Goal: Use online tool/utility: Utilize a website feature to perform a specific function

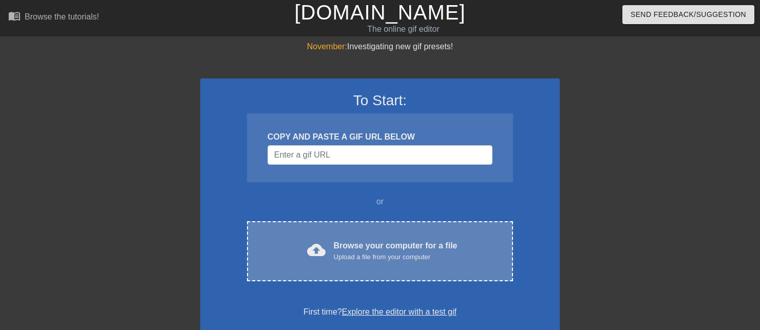
click at [386, 251] on div "Browse your computer for a file Upload a file from your computer" at bounding box center [396, 251] width 124 height 23
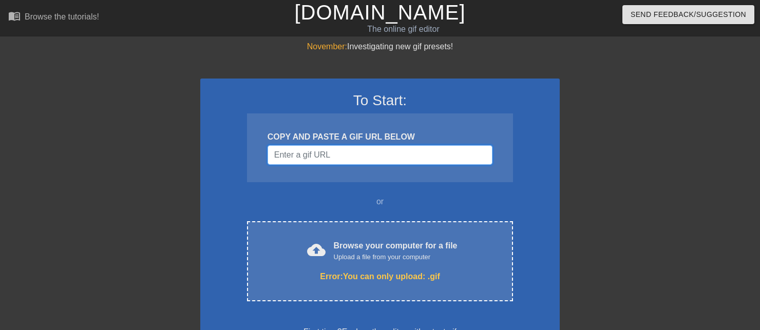
click at [395, 160] on input "Username" at bounding box center [379, 155] width 225 height 20
click at [368, 151] on input "Username" at bounding box center [379, 155] width 225 height 20
click at [363, 104] on h3 "To Start:" at bounding box center [380, 100] width 333 height 17
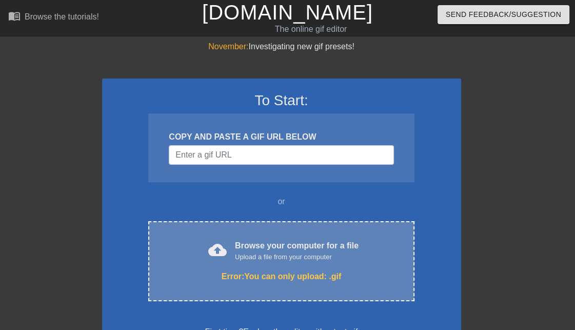
click at [265, 271] on div "Error: You can only upload: .gif" at bounding box center [281, 277] width 223 height 12
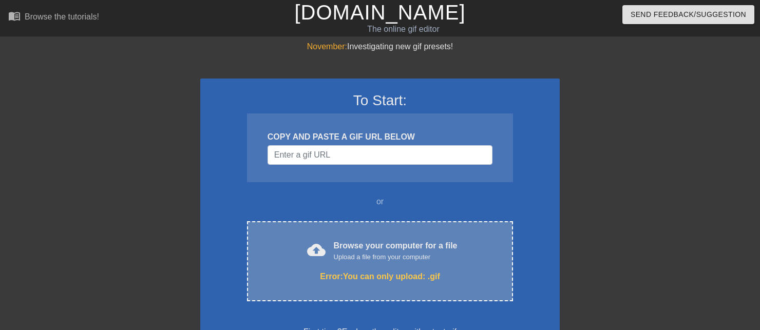
click at [421, 254] on div "Upload a file from your computer" at bounding box center [396, 257] width 124 height 10
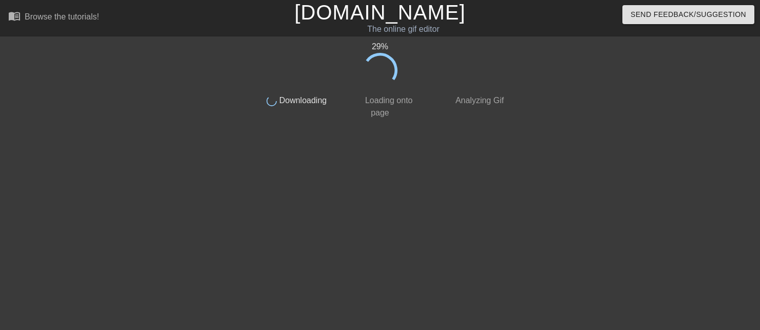
drag, startPoint x: 442, startPoint y: 16, endPoint x: 466, endPoint y: 20, distance: 24.4
click at [466, 20] on h1 "[DOMAIN_NAME]" at bounding box center [379, 12] width 243 height 25
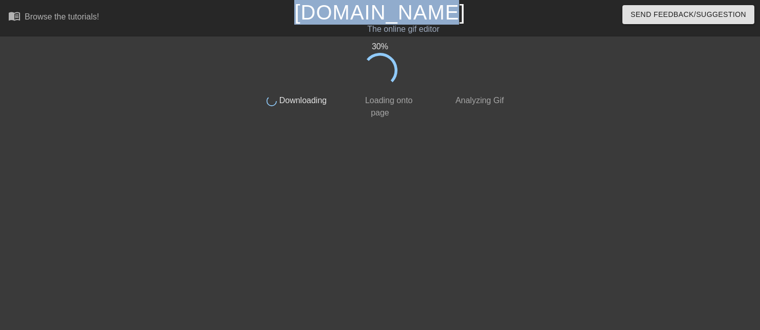
drag, startPoint x: 466, startPoint y: 20, endPoint x: 319, endPoint y: 11, distance: 147.1
click at [319, 11] on h1 "[DOMAIN_NAME]" at bounding box center [379, 12] width 243 height 25
copy link "[DOMAIN_NAME]"
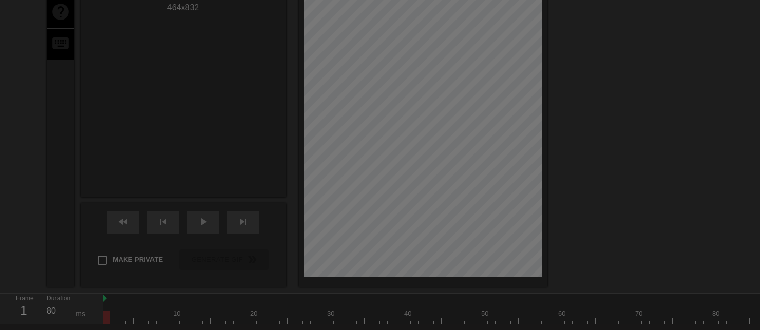
scroll to position [25, 0]
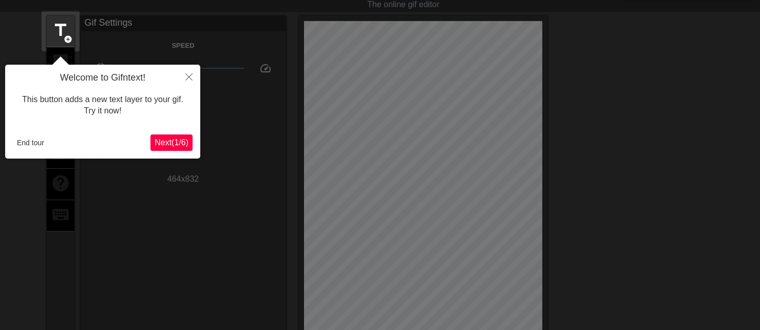
click at [164, 140] on span "Next ( 1 / 6 )" at bounding box center [172, 142] width 34 height 9
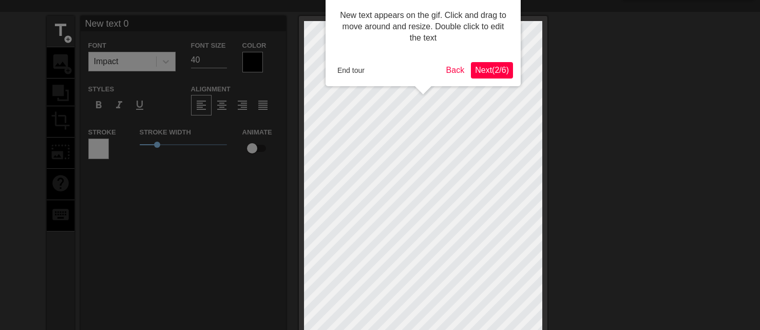
scroll to position [0, 0]
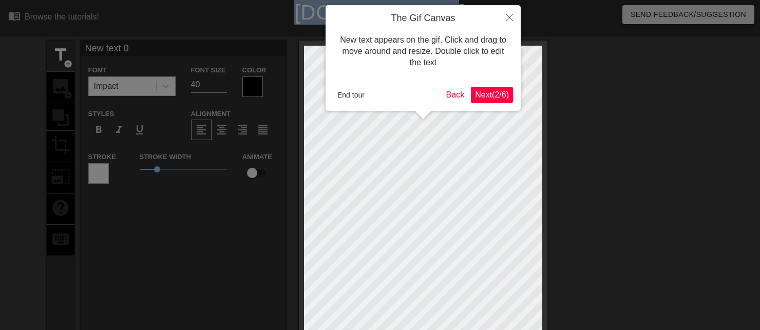
click at [476, 95] on span "Next ( 2 / 6 )" at bounding box center [492, 94] width 34 height 9
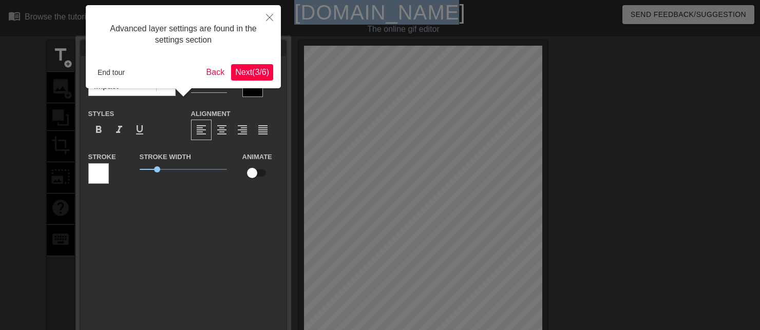
click at [239, 71] on span "Next ( 3 / 6 )" at bounding box center [252, 72] width 34 height 9
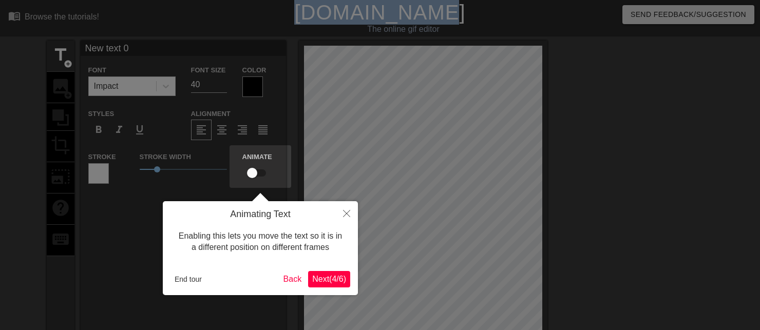
click at [317, 277] on span "Next ( 4 / 6 )" at bounding box center [329, 279] width 34 height 9
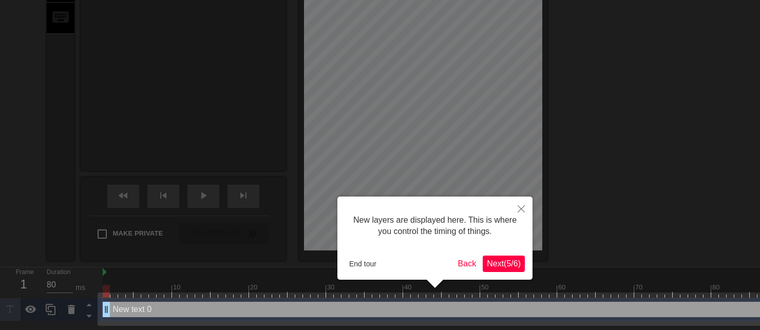
click at [495, 269] on button "Next ( 5 / 6 )" at bounding box center [504, 264] width 42 height 16
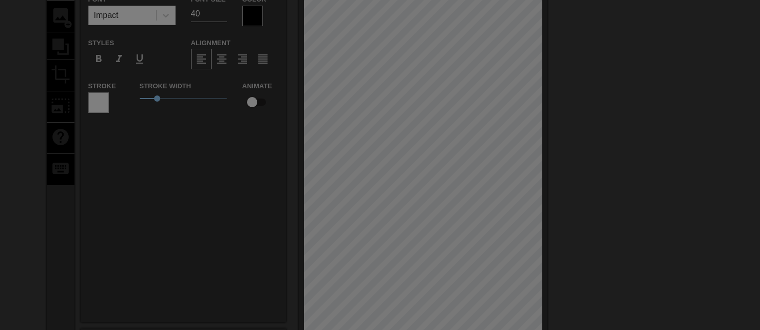
scroll to position [0, 0]
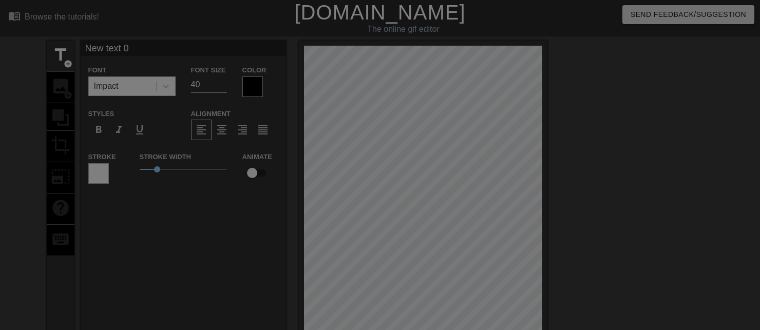
click at [405, 262] on div at bounding box center [380, 274] width 760 height 549
click at [381, 160] on div at bounding box center [380, 274] width 760 height 549
drag, startPoint x: 420, startPoint y: 224, endPoint x: 411, endPoint y: 164, distance: 60.9
click at [411, 164] on div at bounding box center [380, 274] width 760 height 549
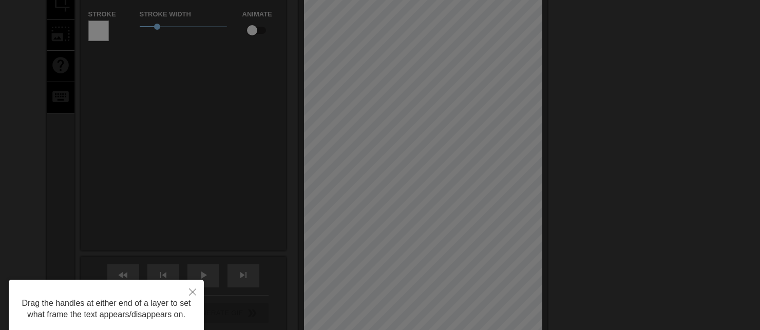
scroll to position [172, 0]
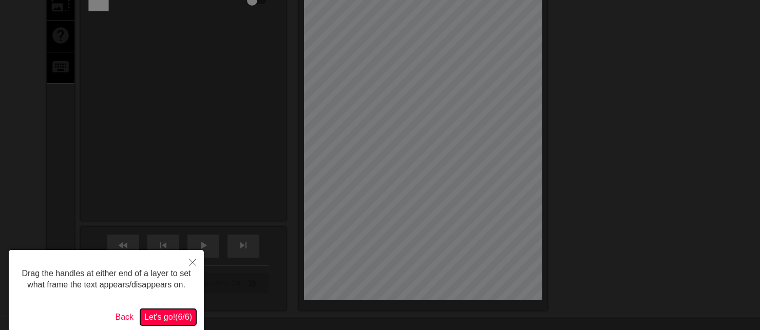
click at [163, 314] on span "Let's go! ( 6 / 6 )" at bounding box center [168, 317] width 48 height 9
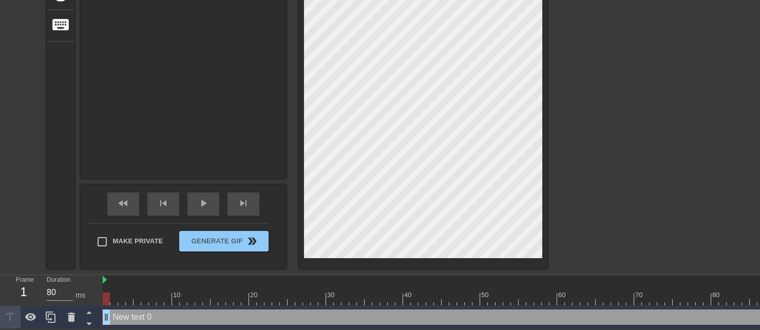
scroll to position [210, 0]
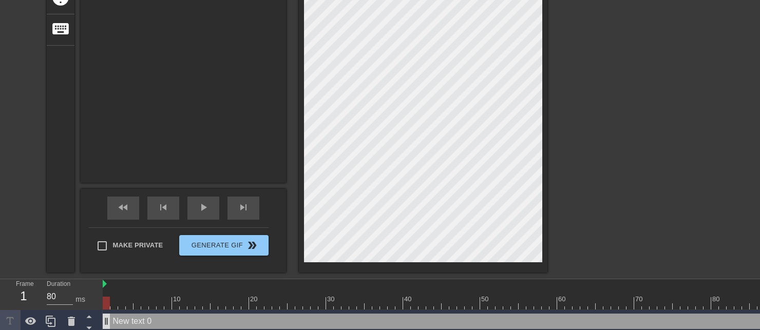
drag, startPoint x: 126, startPoint y: 324, endPoint x: 110, endPoint y: 319, distance: 16.7
click at [110, 319] on div "New text 0 drag_handle drag_handle" at bounding box center [484, 321] width 762 height 15
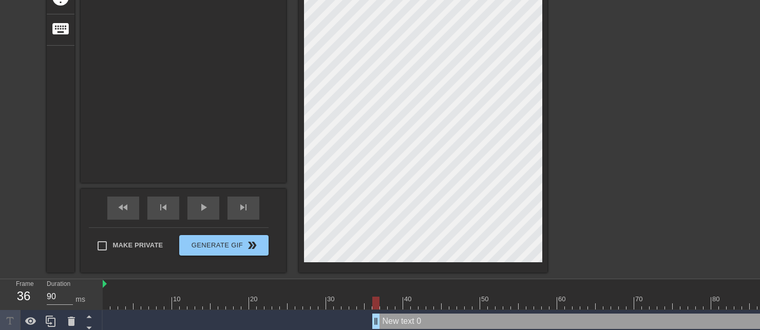
type input "80"
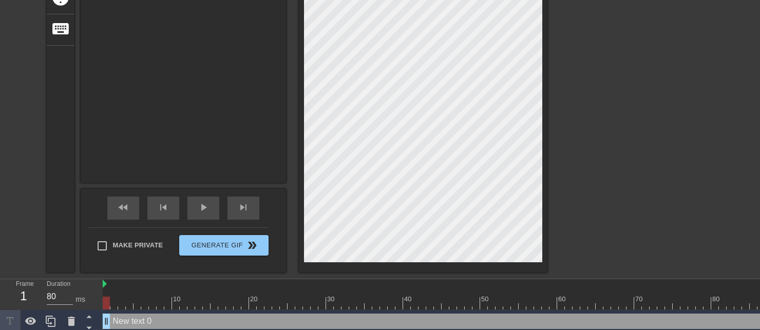
drag, startPoint x: 108, startPoint y: 319, endPoint x: 3, endPoint y: 278, distance: 112.7
click at [0, 330] on html "menu_book Browse the tutorials! Gifntext.com The online gif editor Send Feedbac…" at bounding box center [380, 62] width 760 height 544
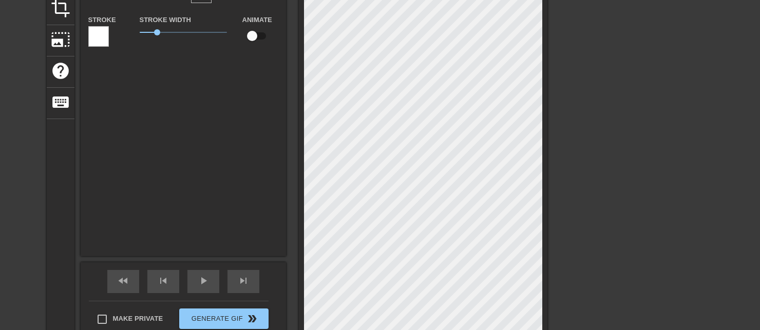
scroll to position [1, 2]
type input "j"
type textarea "j"
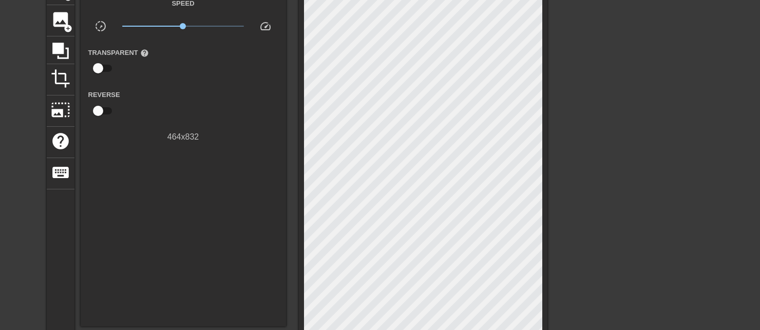
scroll to position [0, 0]
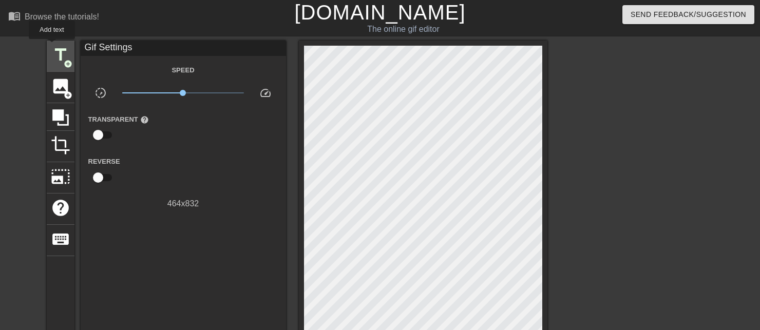
click at [52, 46] on span "title" at bounding box center [61, 55] width 20 height 20
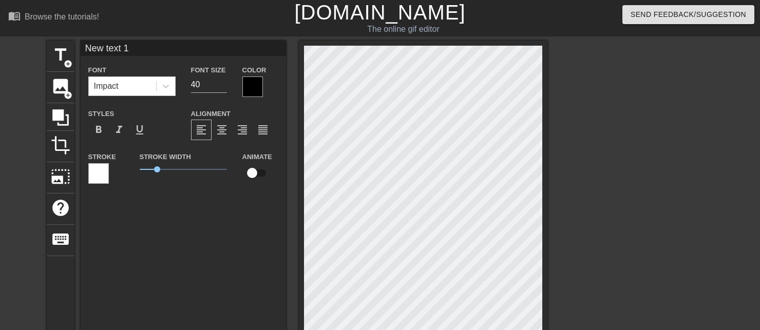
scroll to position [1, 2]
type input "text 1"
type textarea "text 1"
type input "a"
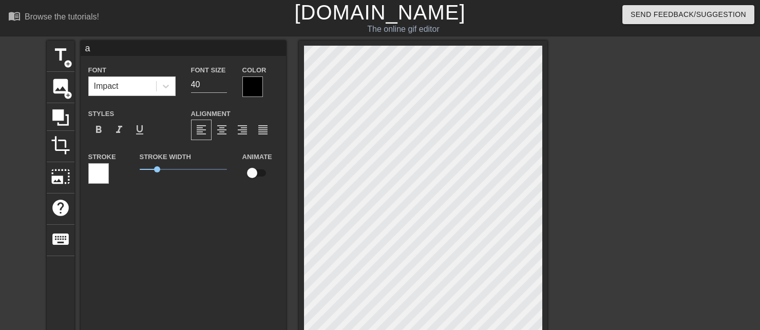
type textarea "a"
type input "a g"
type textarea "a g"
type input "a go"
type textarea "a go"
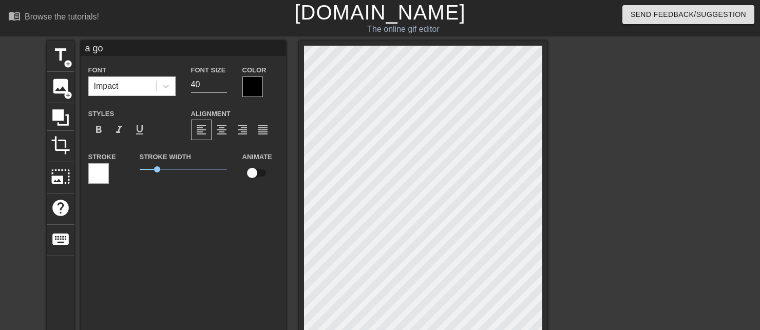
type input "a goo"
type textarea "a goo"
type input "a good"
type textarea "a good"
type input "a good"
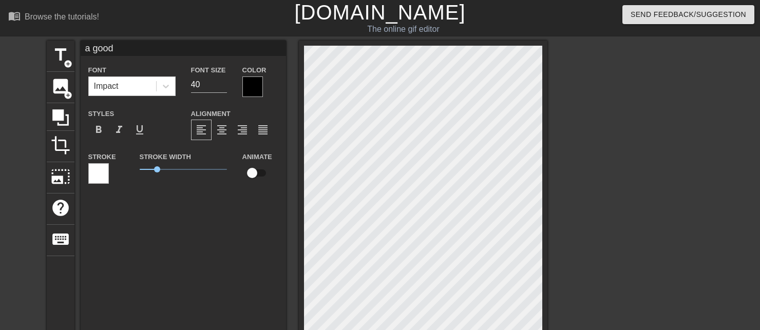
type textarea "a good"
type input "a good g"
type textarea "a good g"
type input "a good gi"
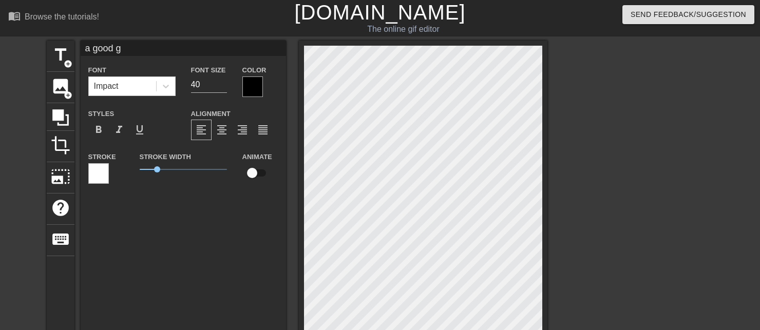
type textarea "a good gi"
type input "a good gir"
type textarea "a good gir"
type input "a good girl"
type textarea "a good girl"
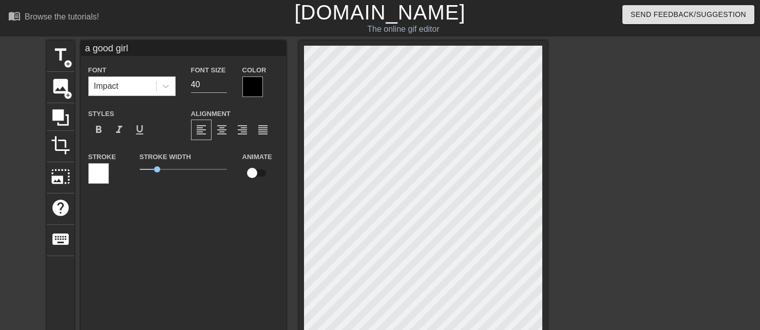
type input "a good gir"
type textarea "a good gir"
type input "a good gi"
type textarea "a good gi"
type input "a good g"
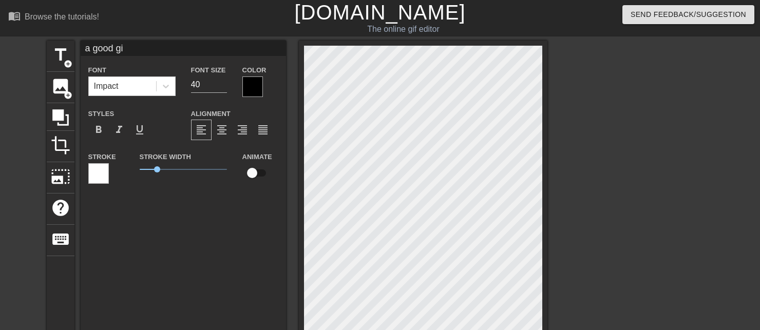
type textarea "a good g"
type input "a good"
type textarea "a good"
type input "a good s"
type textarea "a good s"
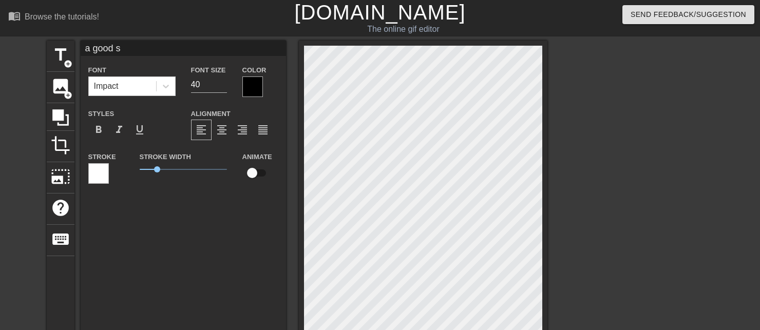
type input "a good sl"
type textarea "a good sl"
type input "a good slu"
type textarea "a good slu"
type input "a good slut"
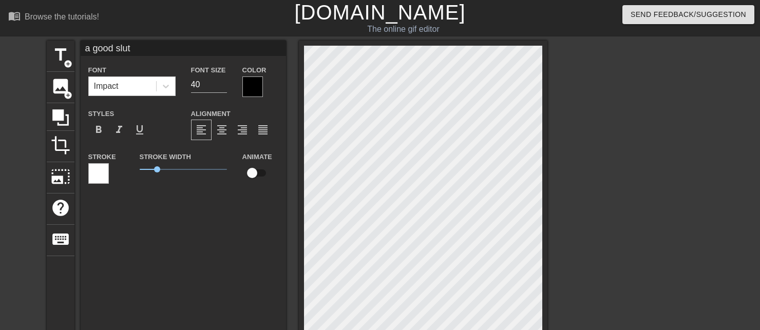
type textarea "a good slut"
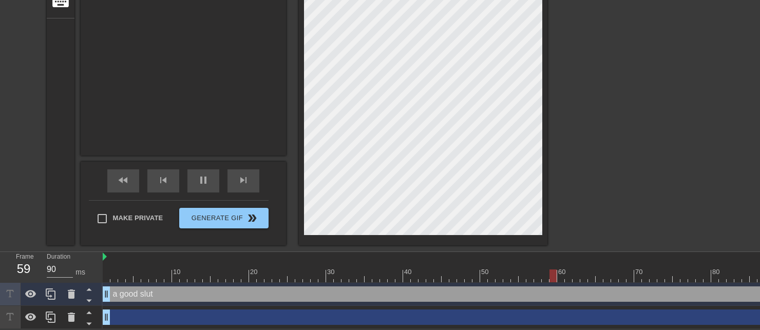
scroll to position [0, 0]
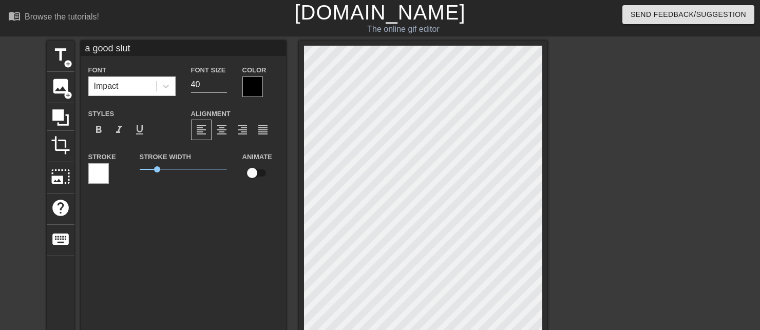
click at [248, 88] on div at bounding box center [252, 86] width 21 height 21
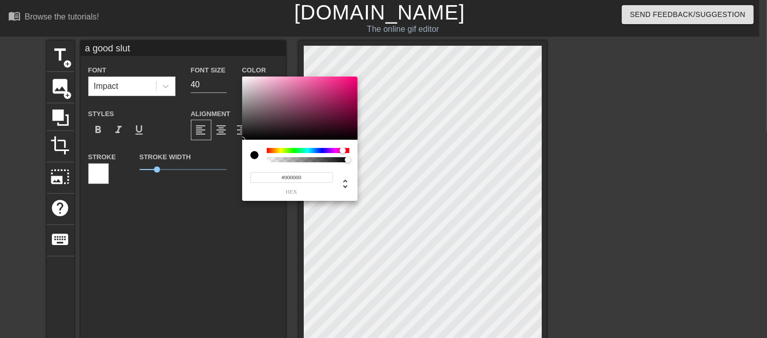
click at [343, 148] on div at bounding box center [308, 150] width 83 height 5
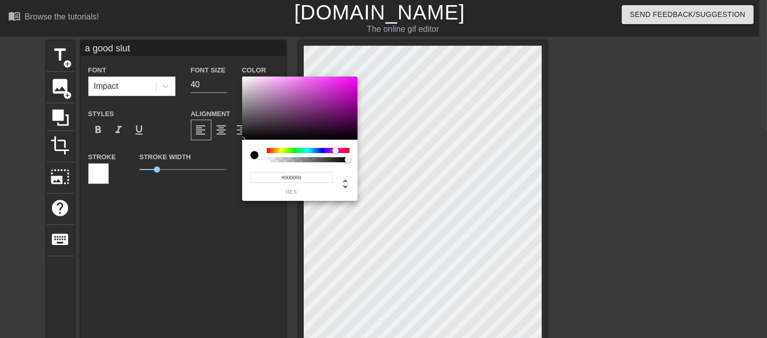
drag, startPoint x: 343, startPoint y: 148, endPoint x: 336, endPoint y: 152, distance: 8.3
click at [336, 152] on div at bounding box center [336, 150] width 6 height 6
drag, startPoint x: 336, startPoint y: 152, endPoint x: 338, endPoint y: 144, distance: 8.6
click at [338, 144] on div "#000000 hex" at bounding box center [300, 170] width 116 height 61
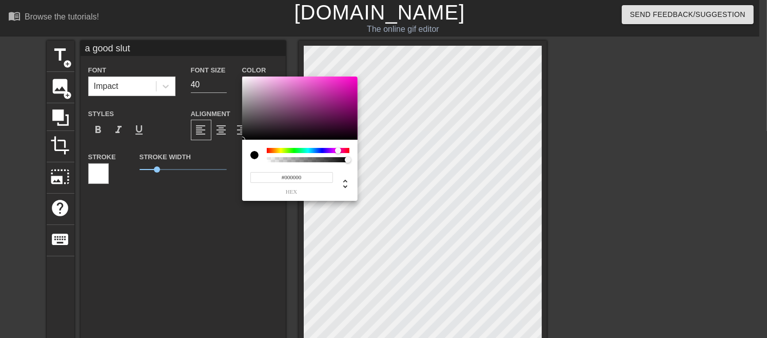
type input "80"
type input "#B81D9A"
click at [339, 94] on div at bounding box center [300, 108] width 116 height 64
type input "90"
type input "#BC1D9E"
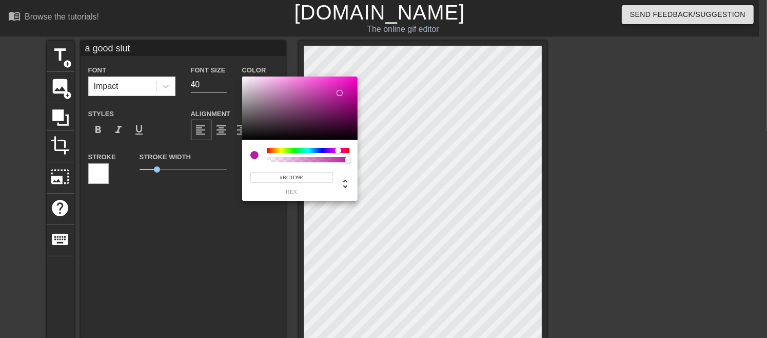
type input "90"
type input "#BF1DA0"
type input "80"
type input "#C71FA7"
type input "90"
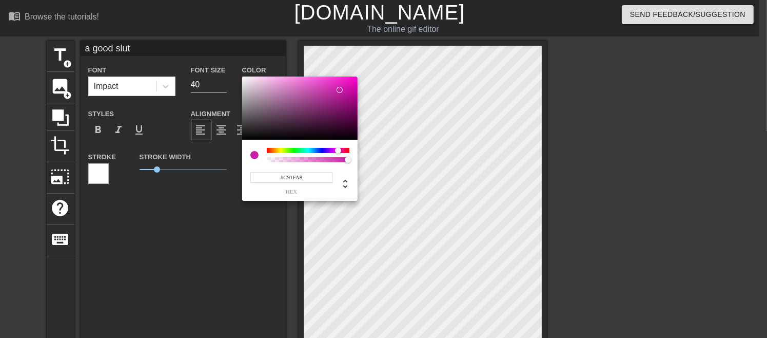
type input "#CF20AD"
type input "80"
type input "#D921B6"
type input "90"
type input "#DB22B8"
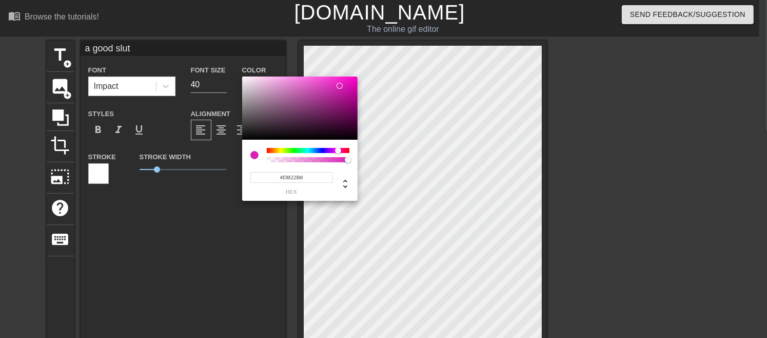
type input "80"
type input "#E414BD"
type input "90"
type input "#E40FBB"
type input "80"
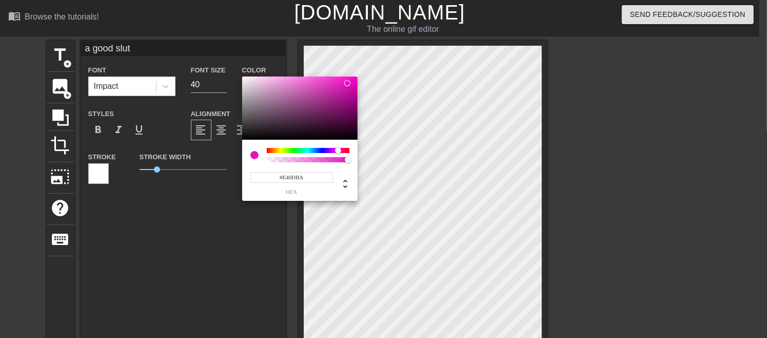
type input "#E40BB9"
type input "90"
type input "#E40AB8"
drag, startPoint x: 340, startPoint y: 93, endPoint x: 353, endPoint y: 83, distance: 16.5
click at [353, 83] on div at bounding box center [352, 83] width 6 height 6
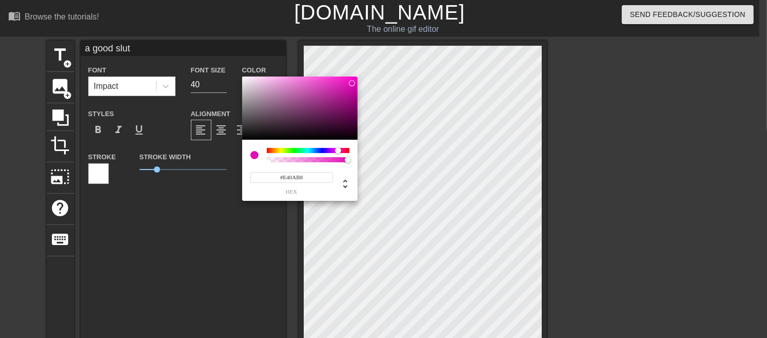
type input "80"
type input "#E409B7"
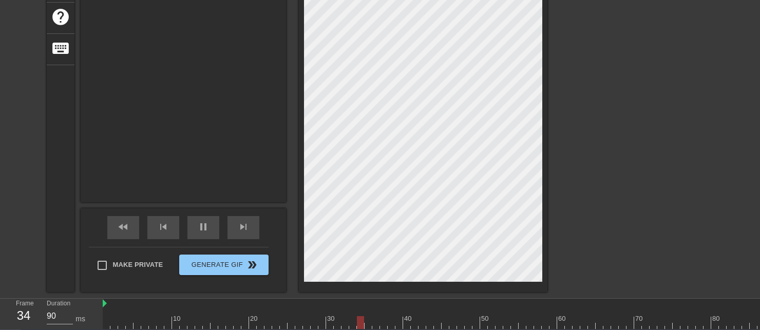
scroll to position [238, 0]
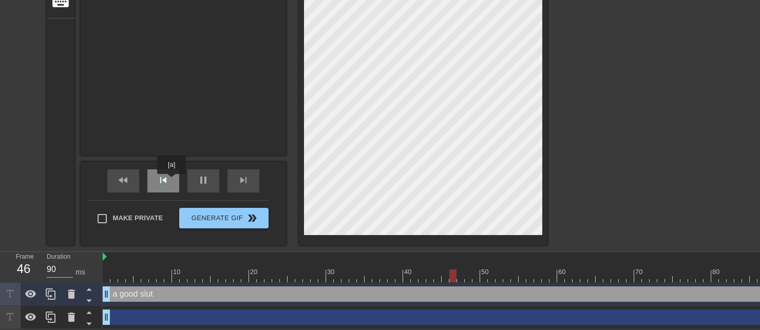
type input "80"
click at [470, 311] on div "drag_handle drag_handle" at bounding box center [484, 317] width 762 height 15
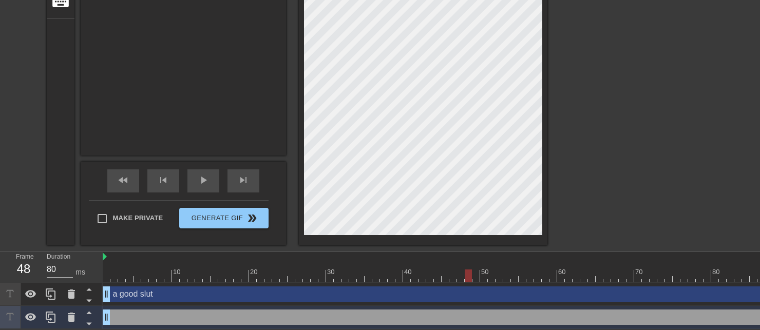
scroll to position [0, 0]
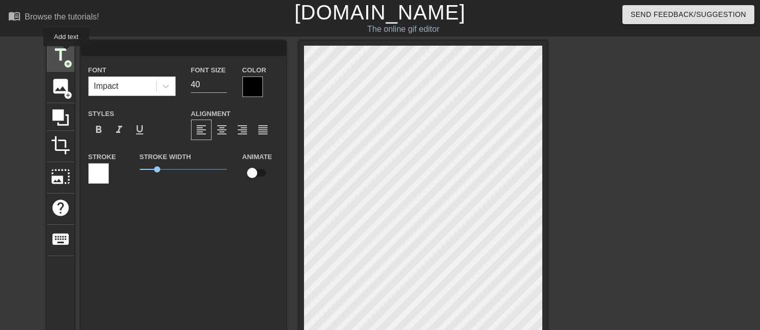
click at [66, 53] on span "title" at bounding box center [61, 55] width 20 height 20
type input "a"
type textarea "a"
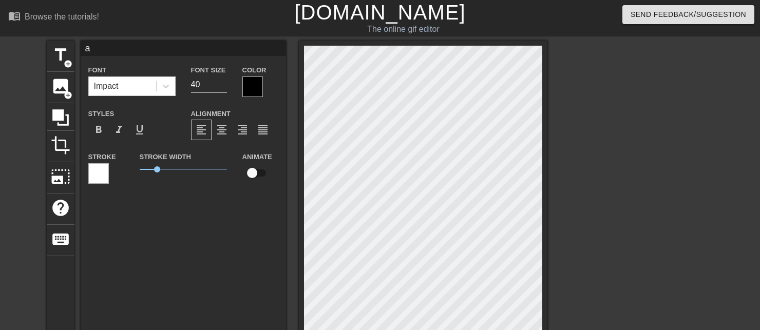
type input "al"
type textarea "al"
type input "alw"
type textarea "alw"
type input "alwa"
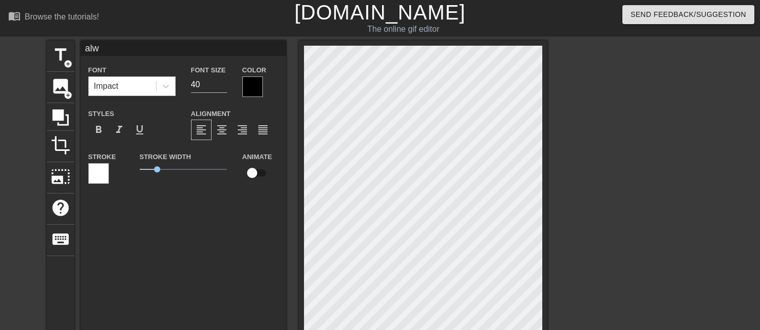
type textarea "alwa"
type input "alway"
type textarea "alway"
type input "always"
type textarea "always"
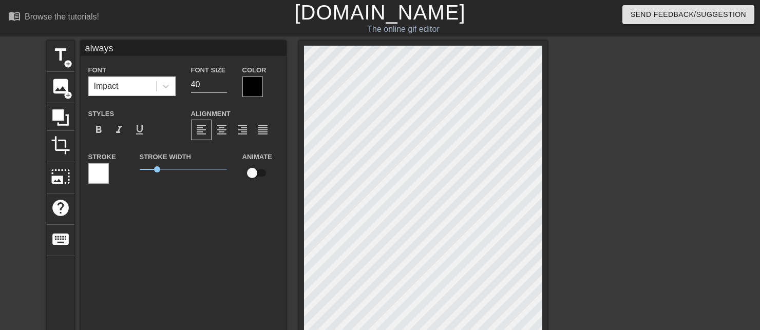
scroll to position [1, 2]
type input "always"
type textarea "always"
paste textarea "swallow"
type input "always swallow"
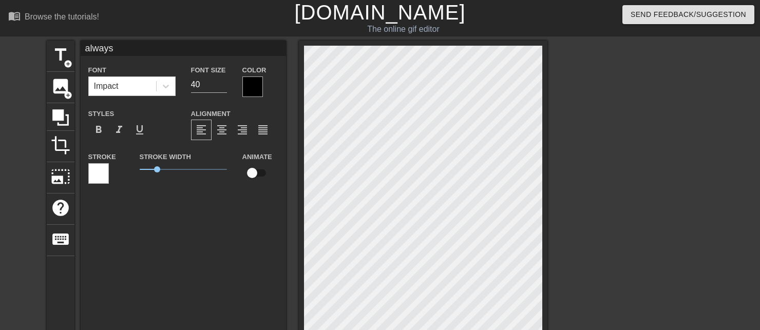
type textarea "always swallow"
type input "always swallow c"
type textarea "always swallow c"
type input "always swallow cu"
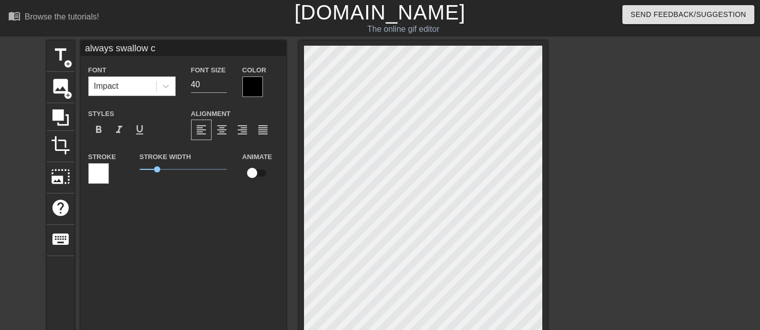
type textarea "always swallow cu"
type input "always swallow cum"
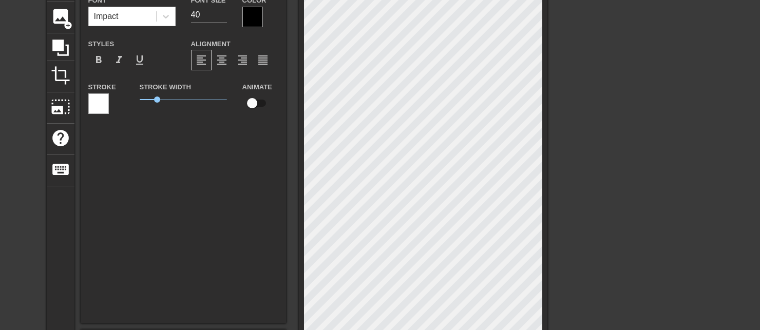
type textarea "always swallow cum"
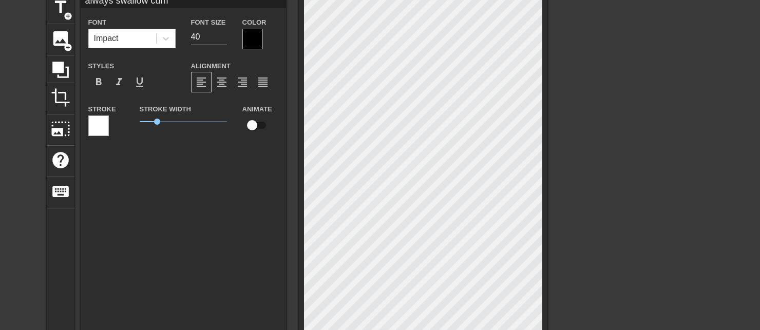
scroll to position [0, 0]
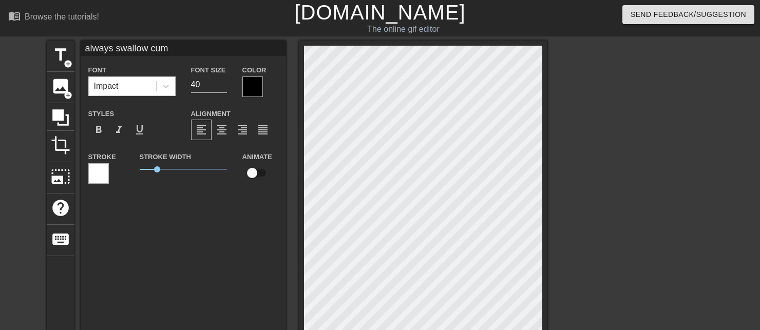
click at [250, 84] on div at bounding box center [252, 86] width 21 height 21
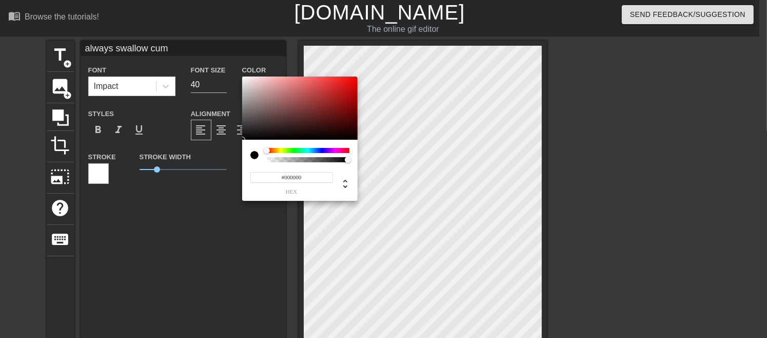
click at [342, 150] on div at bounding box center [308, 150] width 83 height 5
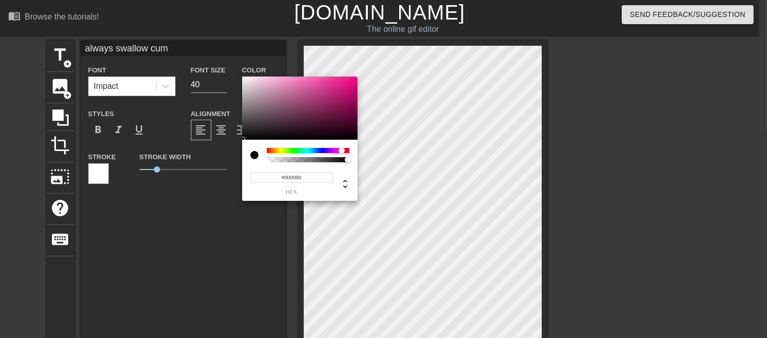
type input "90"
type input "#490F2F"
click at [334, 122] on div at bounding box center [300, 108] width 116 height 64
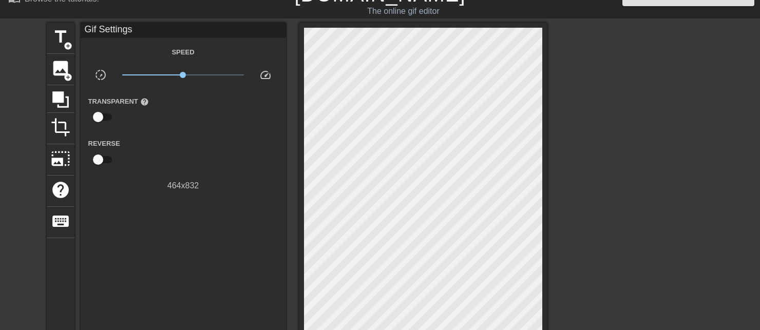
scroll to position [10, 0]
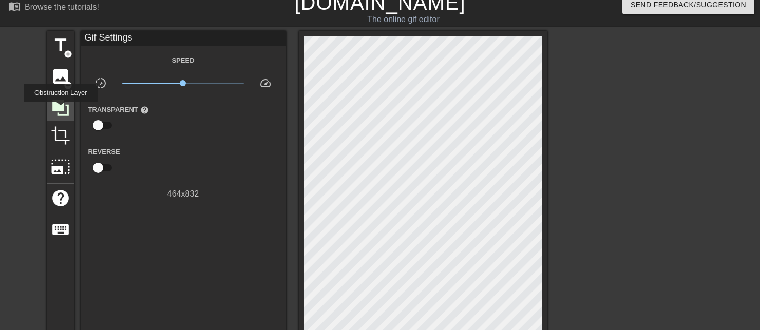
click at [61, 109] on icon at bounding box center [61, 108] width 20 height 20
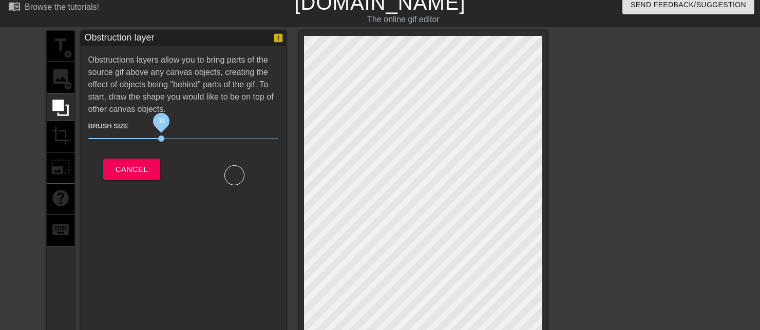
drag, startPoint x: 143, startPoint y: 140, endPoint x: 158, endPoint y: 138, distance: 15.5
click at [158, 138] on span "39" at bounding box center [161, 139] width 6 height 6
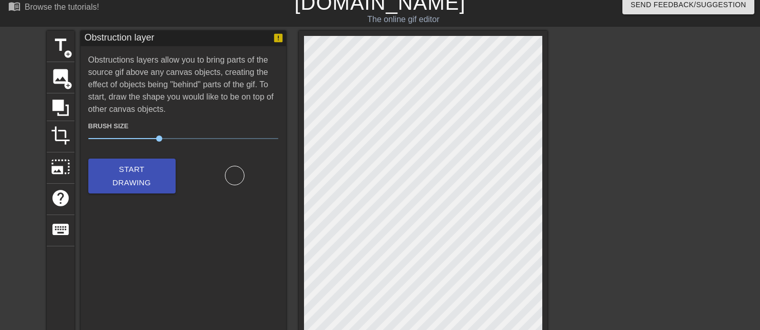
type input "80"
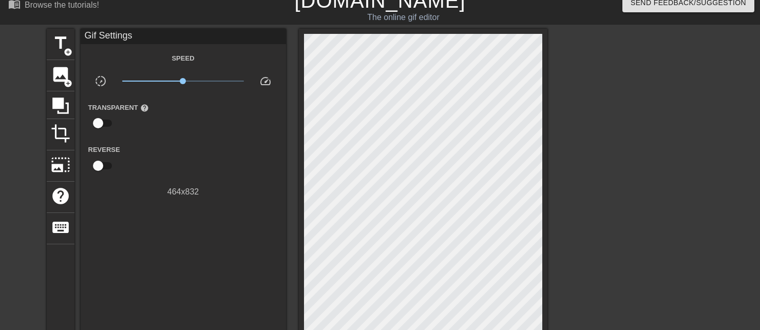
scroll to position [0, 0]
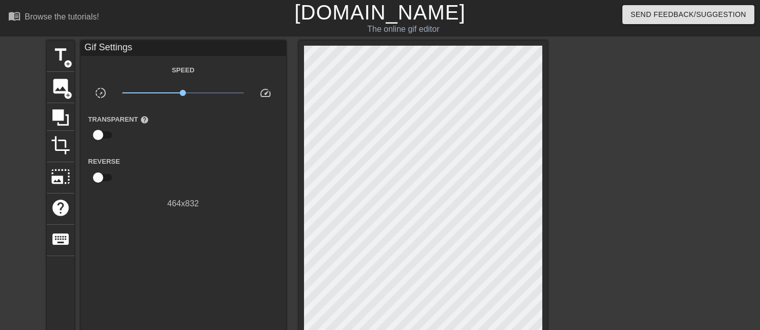
click at [141, 120] on span "help" at bounding box center [144, 120] width 9 height 9
click at [142, 117] on span "help" at bounding box center [144, 120] width 9 height 9
click at [92, 138] on input "checkbox" at bounding box center [98, 135] width 59 height 20
checkbox input "true"
click at [104, 179] on input "checkbox" at bounding box center [98, 179] width 59 height 20
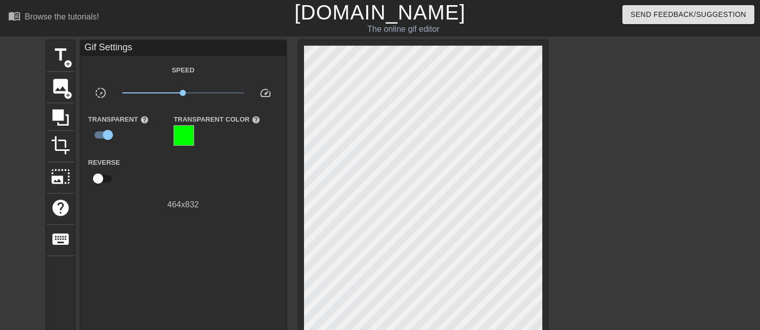
checkbox input "true"
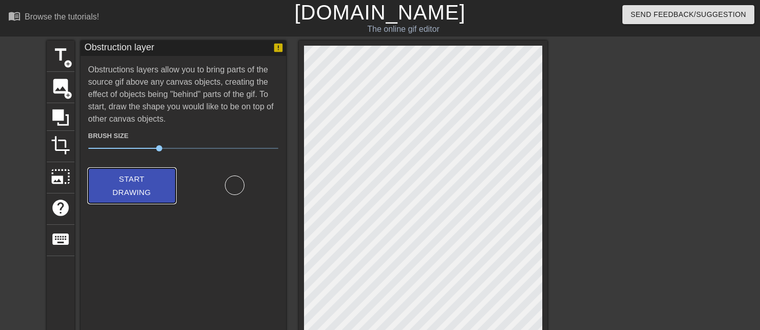
click at [143, 191] on span "Start Drawing" at bounding box center [132, 185] width 63 height 27
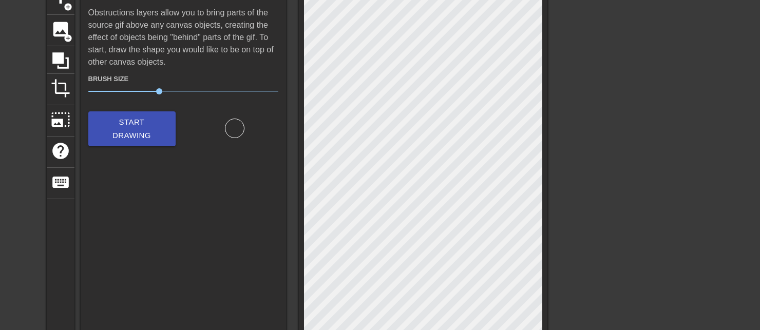
scroll to position [63, 0]
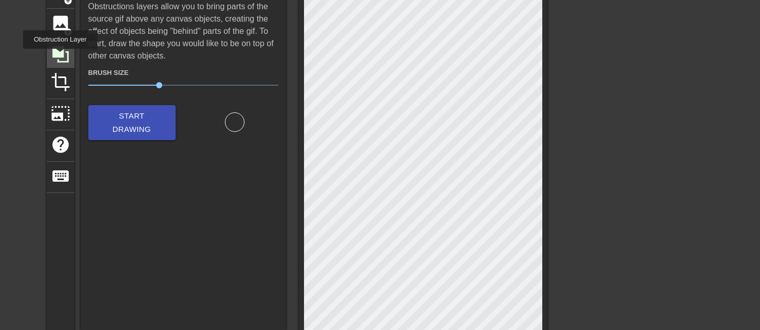
click at [60, 56] on icon at bounding box center [61, 55] width 20 height 20
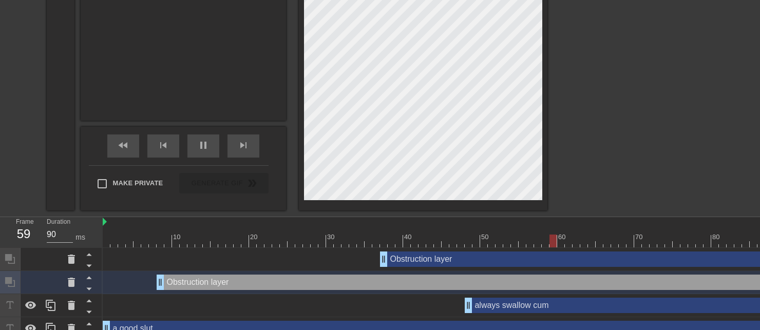
scroll to position [308, 0]
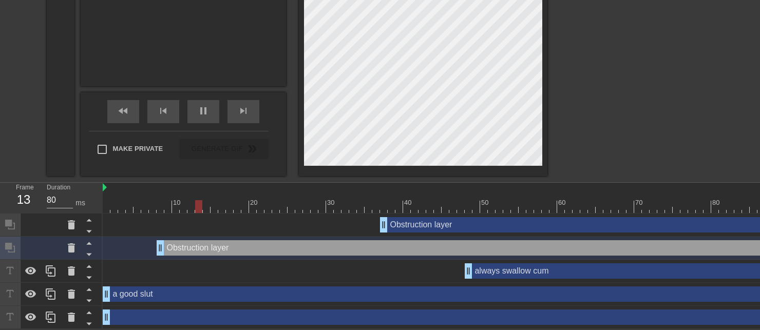
click at [398, 228] on div "Obstruction layer drag_handle drag_handle" at bounding box center [622, 224] width 485 height 15
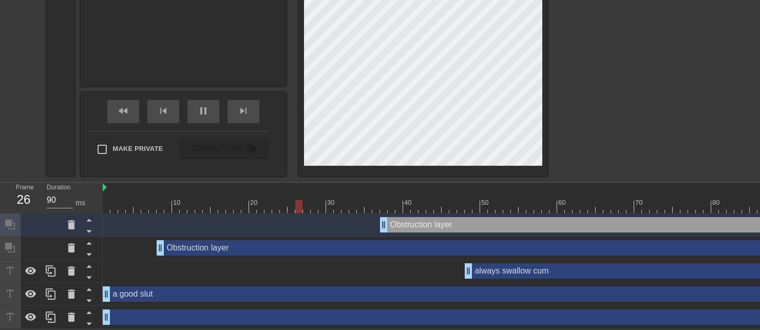
click at [390, 226] on div "Obstruction layer drag_handle drag_handle" at bounding box center [622, 224] width 485 height 15
click at [66, 230] on icon at bounding box center [71, 225] width 12 height 12
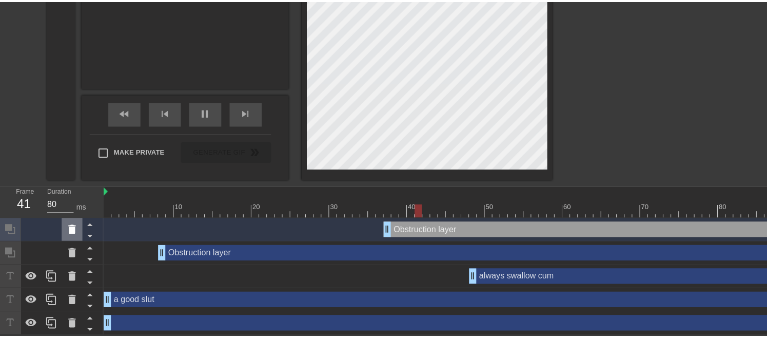
scroll to position [300, 0]
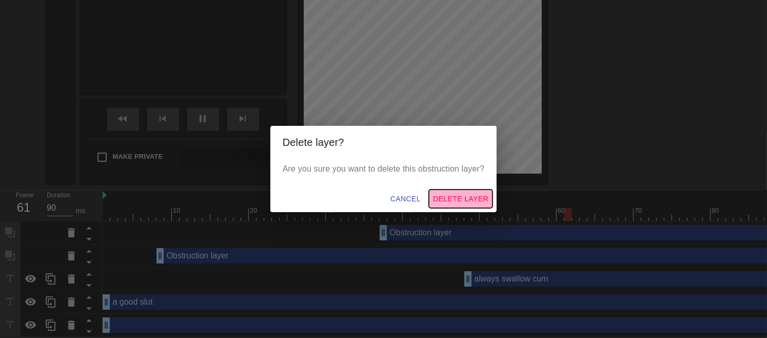
click at [452, 191] on button "Delete Layer" at bounding box center [461, 198] width 64 height 19
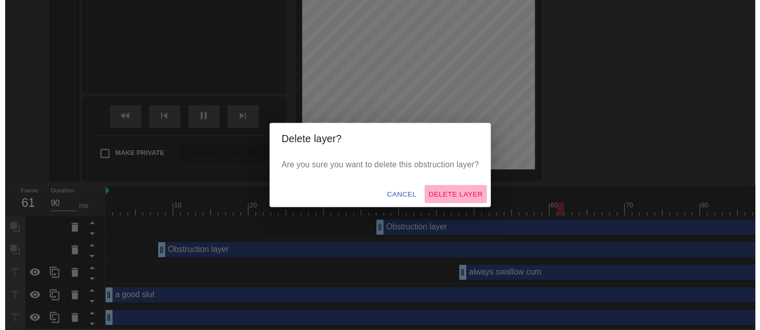
scroll to position [284, 0]
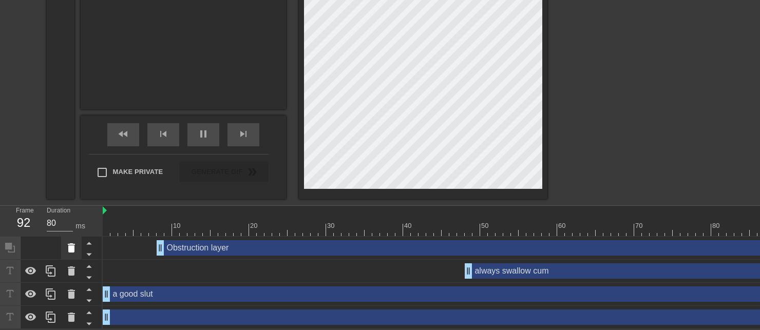
click at [74, 251] on icon at bounding box center [71, 248] width 12 height 12
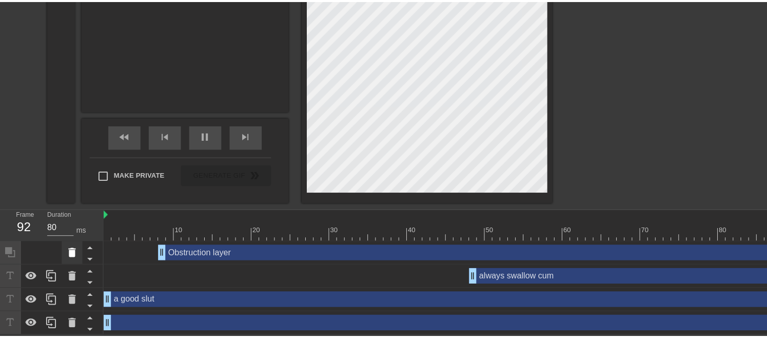
scroll to position [277, 0]
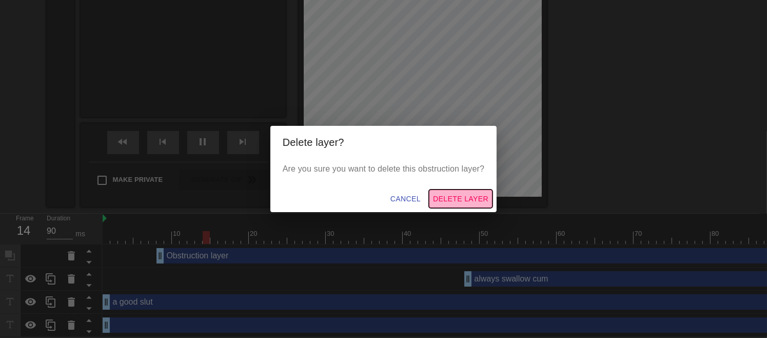
click at [455, 199] on span "Delete Layer" at bounding box center [460, 199] width 55 height 13
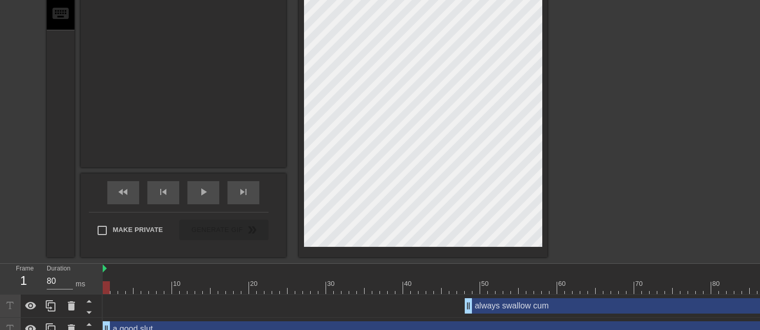
scroll to position [226, 108]
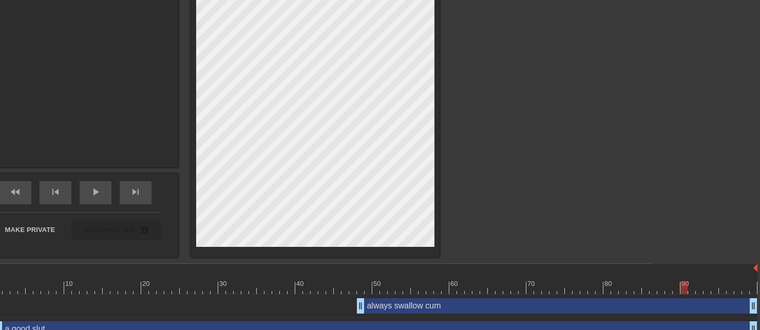
click at [684, 290] on div at bounding box center [376, 287] width 762 height 13
click at [719, 287] on div at bounding box center [376, 287] width 762 height 13
click at [725, 287] on div at bounding box center [722, 287] width 7 height 13
click at [733, 287] on div at bounding box center [376, 287] width 762 height 13
drag, startPoint x: 733, startPoint y: 287, endPoint x: 767, endPoint y: 287, distance: 33.9
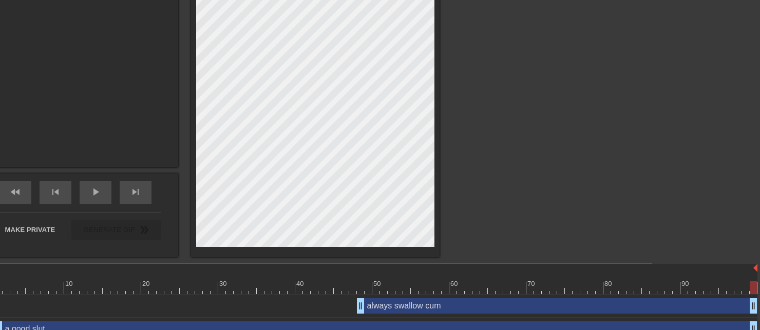
click at [652, 287] on html "menu_book Browse the tutorials! Gifntext.com The online gif editor Send Feedbac…" at bounding box center [272, 69] width 760 height 590
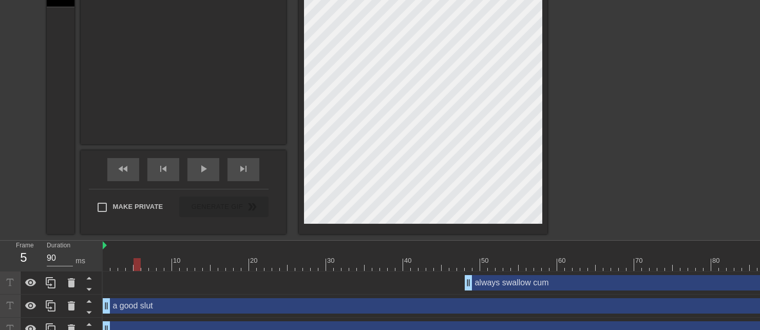
scroll to position [248, 0]
click at [115, 268] on div at bounding box center [484, 265] width 762 height 13
type input "80"
click at [111, 267] on div at bounding box center [484, 265] width 762 height 13
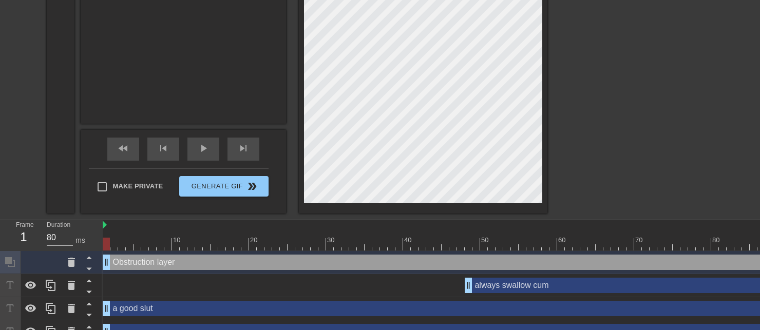
scroll to position [284, 0]
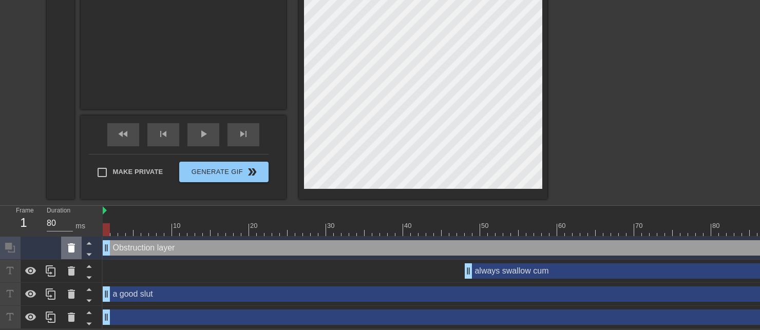
click at [74, 248] on icon at bounding box center [71, 248] width 12 height 12
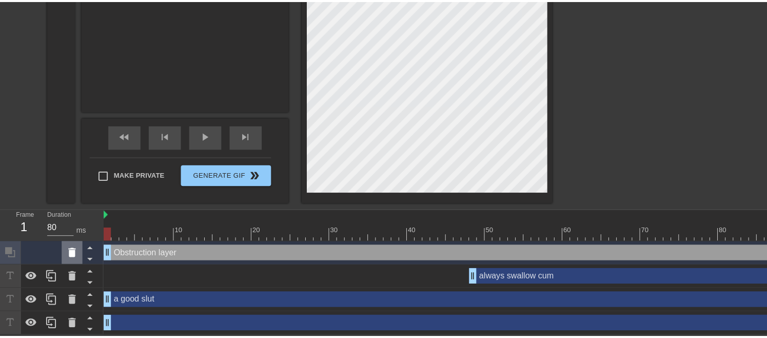
scroll to position [277, 0]
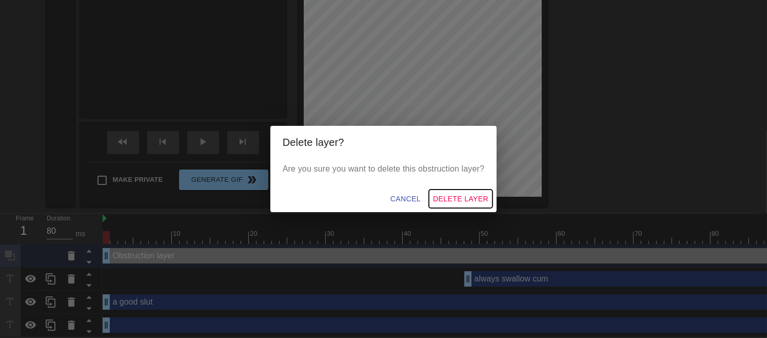
click at [472, 205] on button "Delete Layer" at bounding box center [461, 198] width 64 height 19
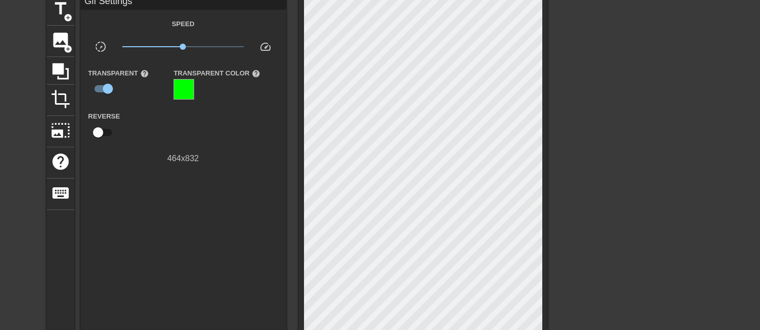
scroll to position [44, 0]
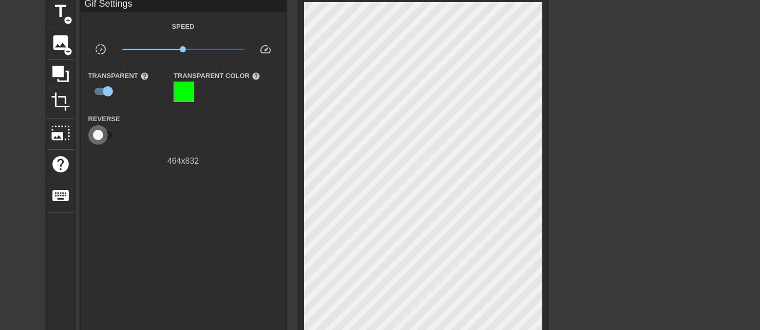
click at [106, 131] on input "checkbox" at bounding box center [98, 135] width 59 height 20
click at [106, 131] on input "checkbox" at bounding box center [108, 135] width 59 height 20
click at [106, 131] on input "checkbox" at bounding box center [98, 135] width 59 height 20
click at [106, 131] on input "checkbox" at bounding box center [108, 135] width 59 height 20
checkbox input "false"
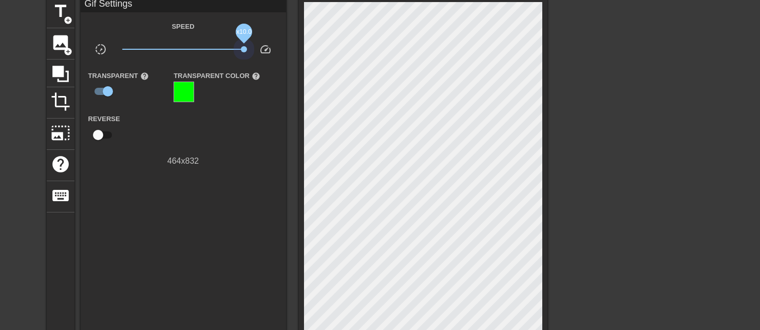
drag, startPoint x: 189, startPoint y: 50, endPoint x: 280, endPoint y: 65, distance: 92.2
click at [280, 65] on div "Gif Settings Speed slow_motion_video x10.0 speed Transparent help Transparent C…" at bounding box center [183, 82] width 205 height 170
click at [563, 330] on html "menu_book Browse the tutorials! Gifntext.com The online gif editor Send Feedbac…" at bounding box center [380, 251] width 760 height 590
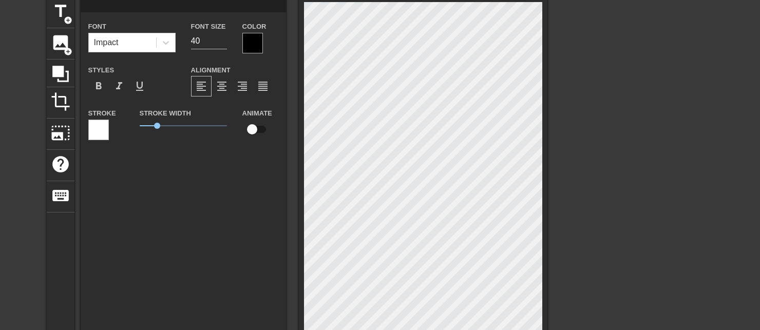
click at [563, 234] on div "title add_circle image add_circle crop photo_size_select_large help keyboard Fo…" at bounding box center [380, 218] width 760 height 443
click at [458, 330] on html "menu_book Browse the tutorials! Gifntext.com The online gif editor Send Feedbac…" at bounding box center [380, 251] width 760 height 590
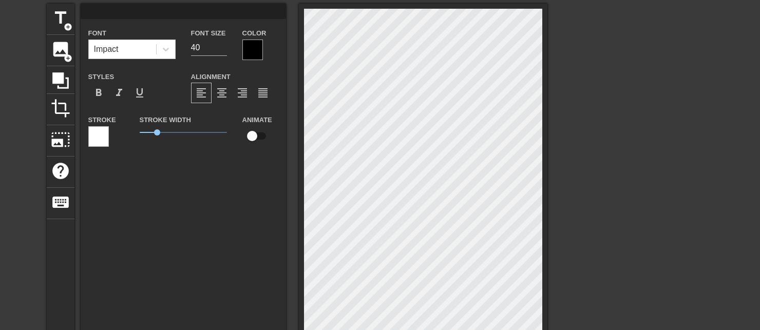
scroll to position [230, 0]
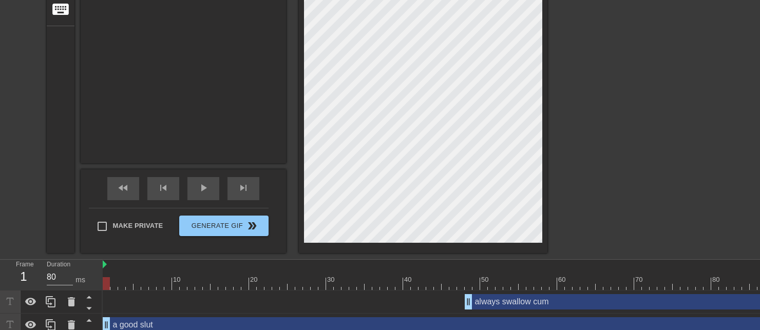
type input "y"
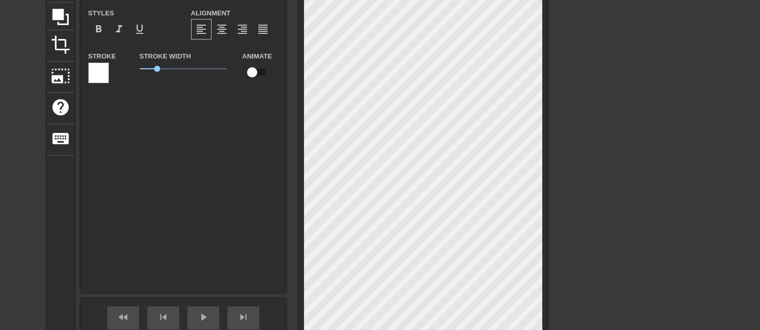
scroll to position [99, 0]
type textarea "y"
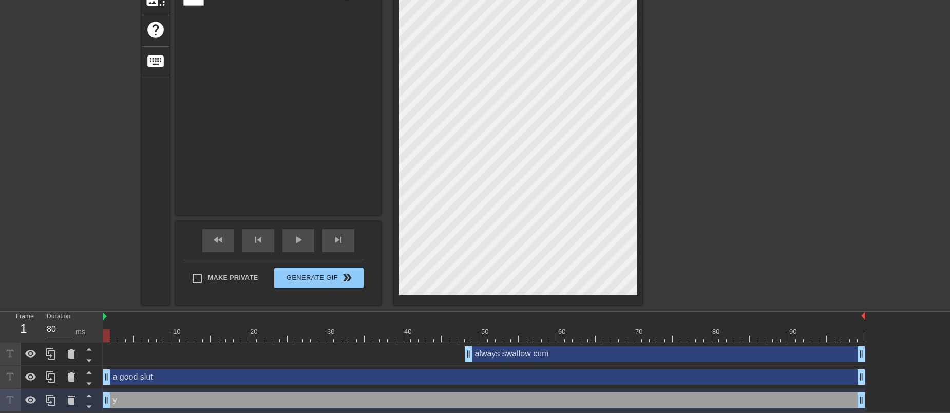
scroll to position [2, 1]
type input "yh"
type textarea "yh"
type input "yhi"
type textarea "yhi"
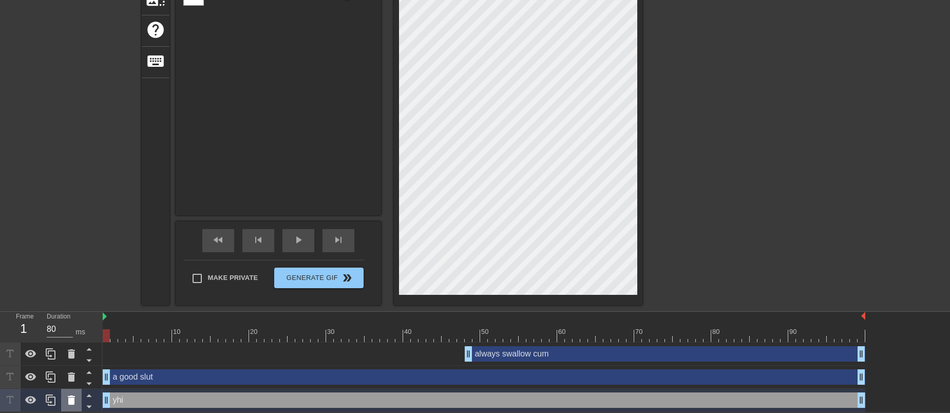
click at [74, 330] on icon at bounding box center [71, 400] width 12 height 12
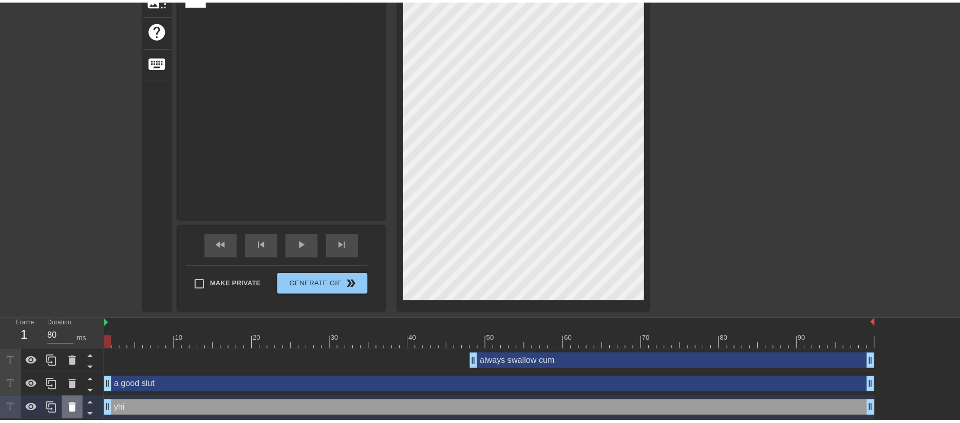
scroll to position [169, 0]
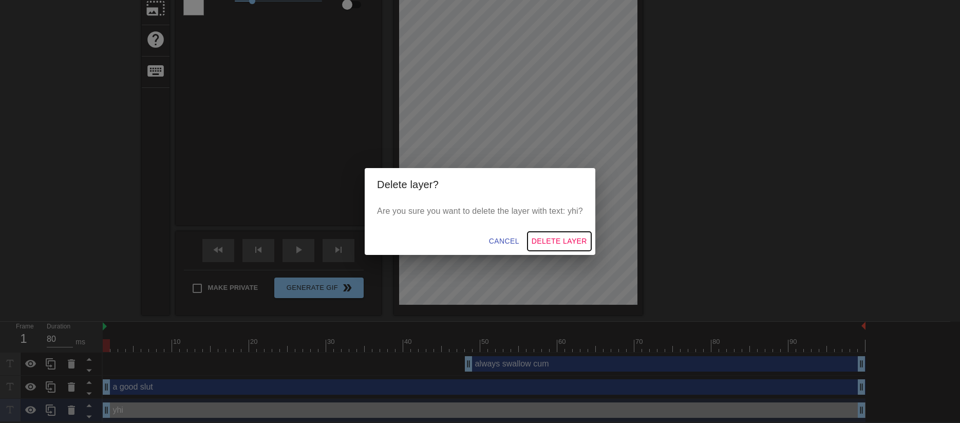
click at [556, 241] on span "Delete Layer" at bounding box center [558, 241] width 55 height 13
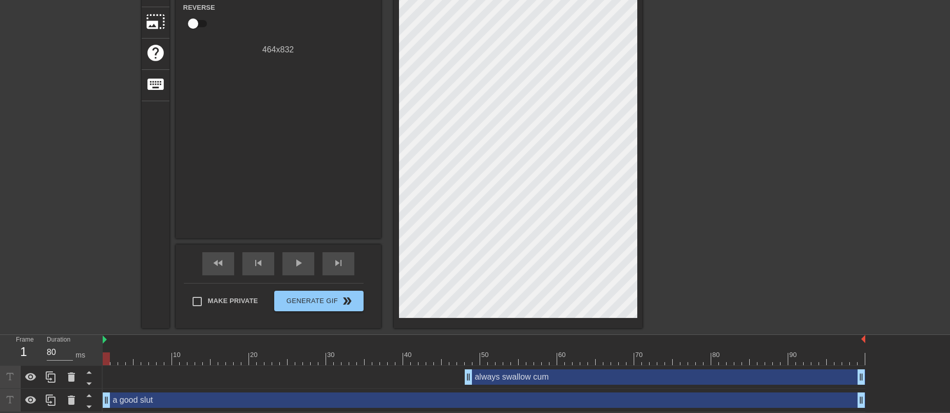
scroll to position [0, 0]
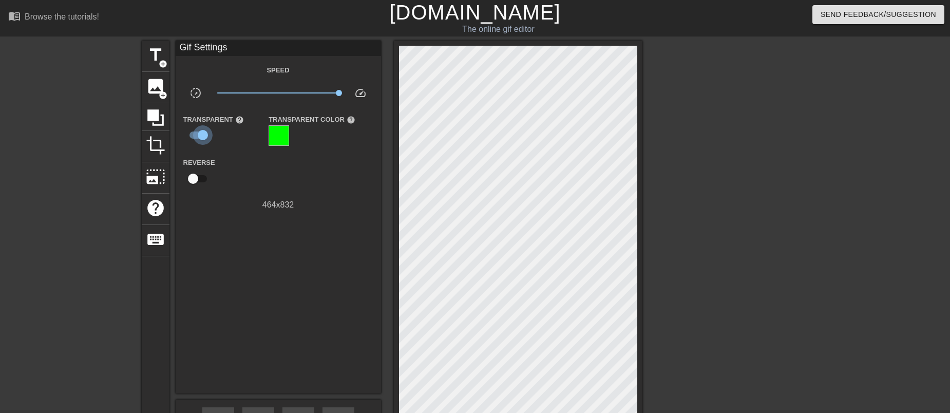
click at [199, 133] on input "checkbox" at bounding box center [203, 135] width 59 height 20
checkbox input "false"
click at [153, 245] on span "keyboard" at bounding box center [156, 239] width 20 height 20
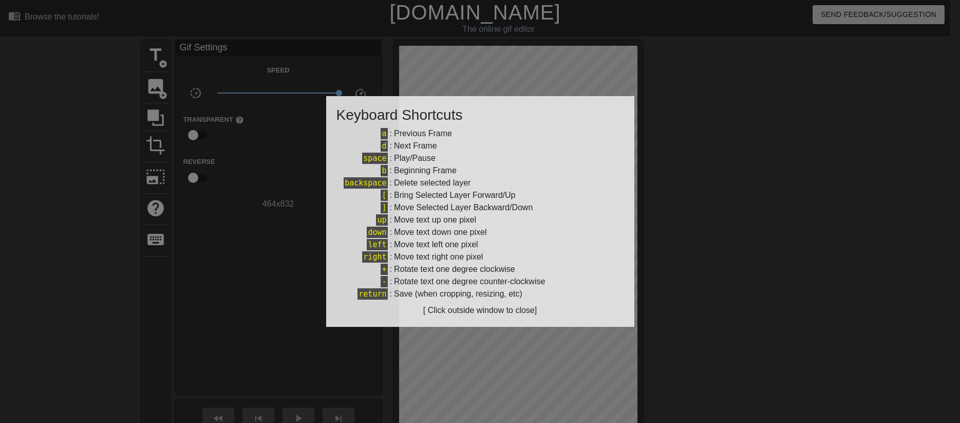
click at [214, 237] on div at bounding box center [480, 211] width 960 height 423
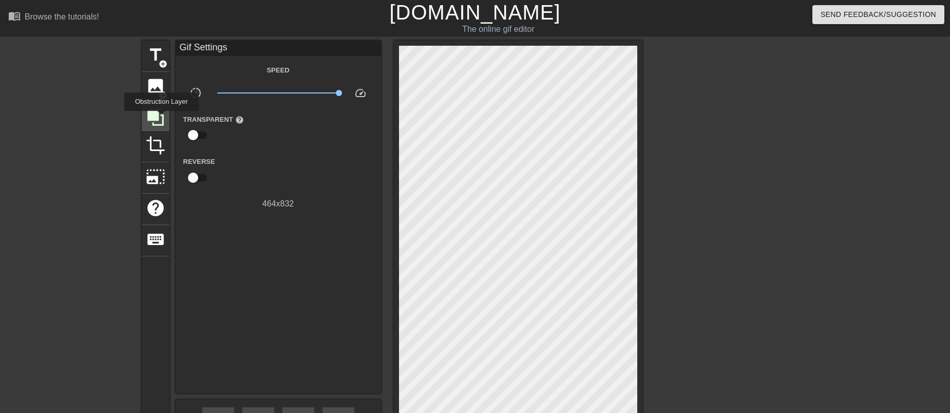
click at [161, 118] on icon at bounding box center [156, 118] width 20 height 20
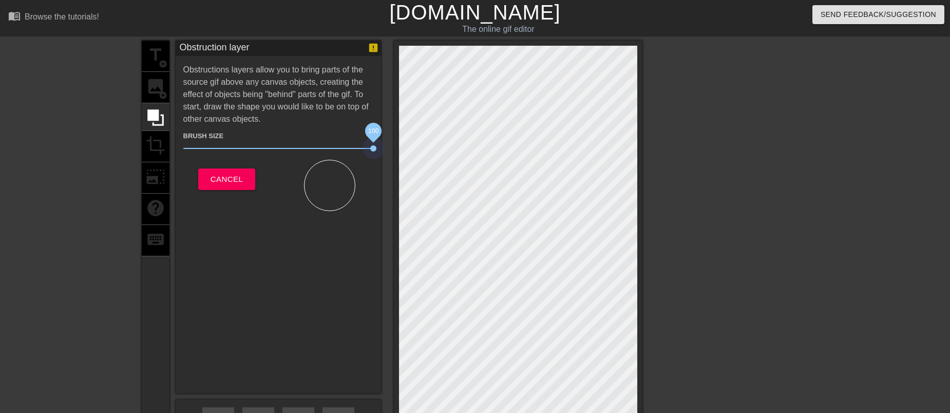
click at [448, 179] on div "title add_circle image add_circle crop photo_size_select_large help keyboard Ob…" at bounding box center [392, 262] width 501 height 443
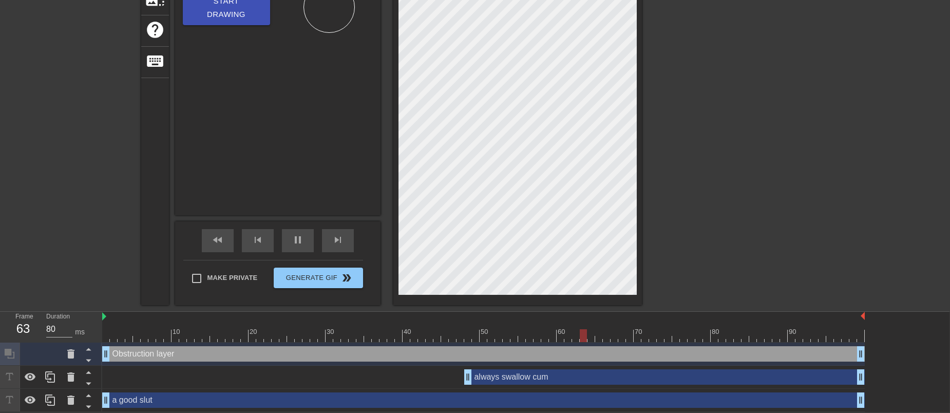
scroll to position [0, 1]
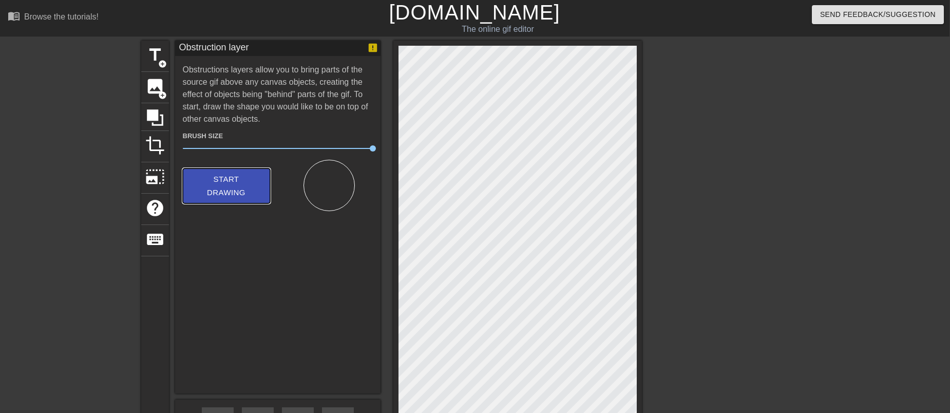
click at [239, 188] on span "Start Drawing" at bounding box center [226, 185] width 63 height 27
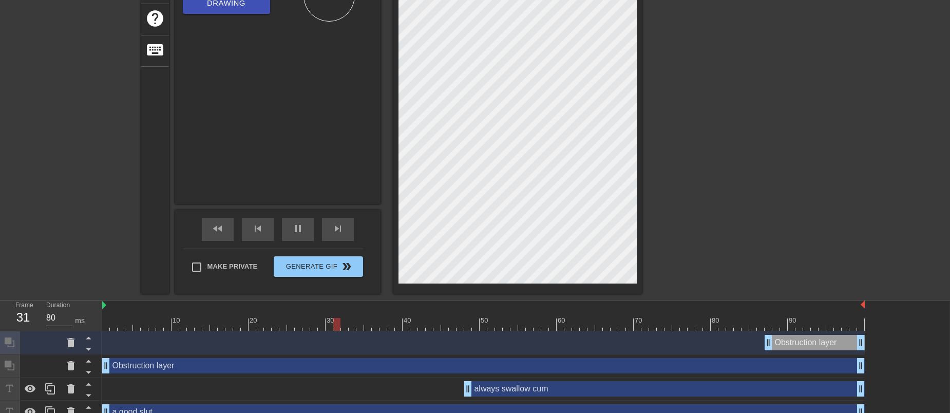
scroll to position [184, 1]
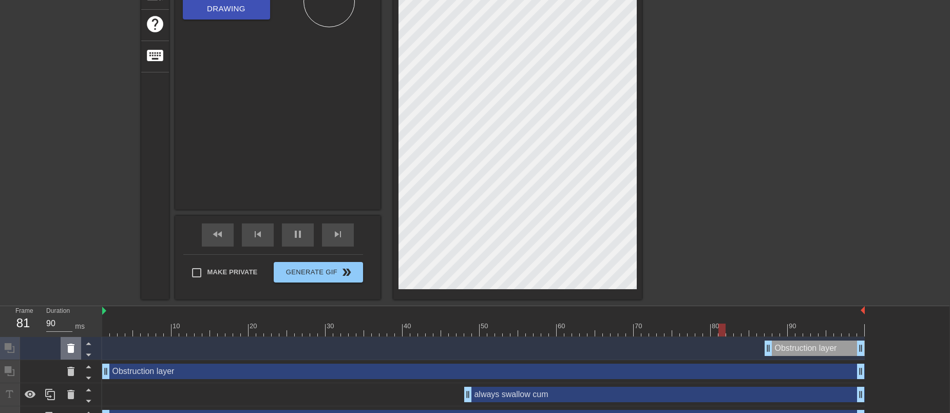
click at [75, 330] on icon at bounding box center [71, 348] width 12 height 12
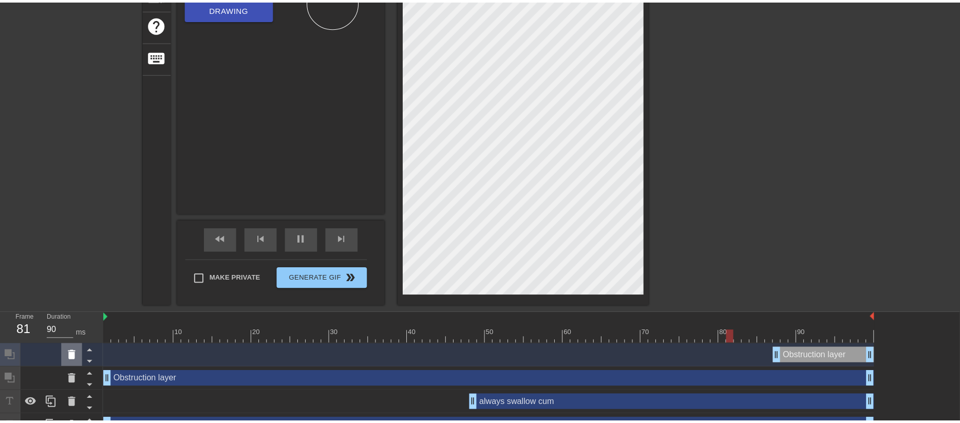
scroll to position [184, 0]
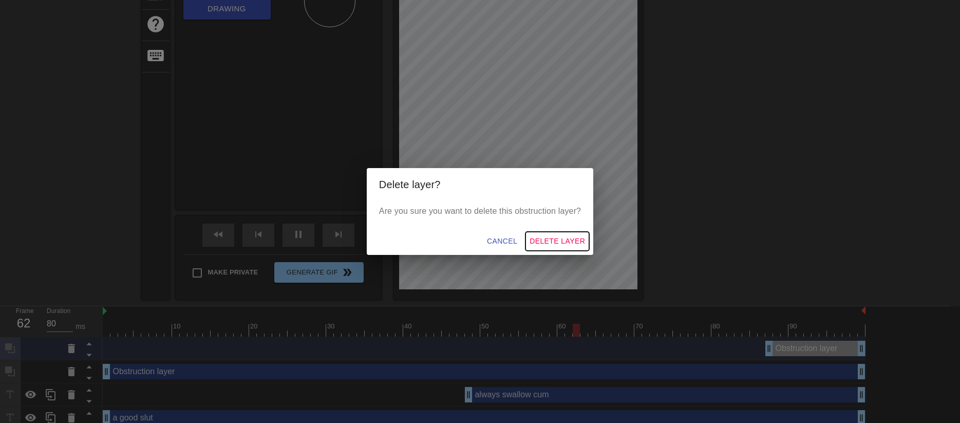
click at [556, 241] on span "Delete Layer" at bounding box center [556, 241] width 55 height 13
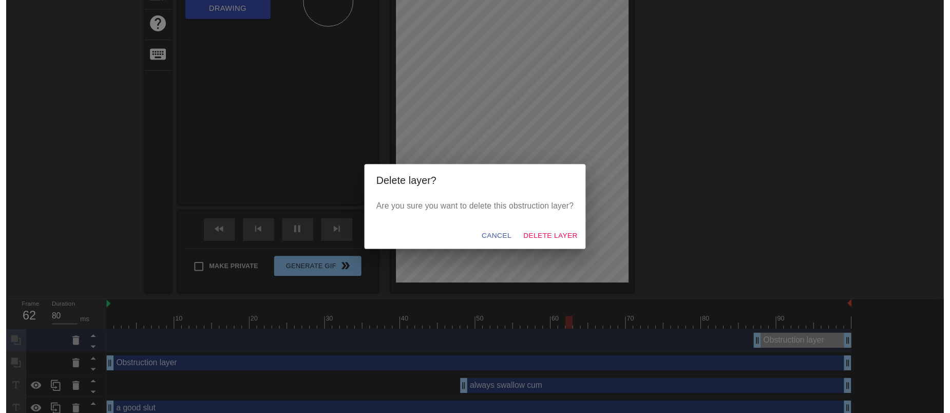
scroll to position [179, 0]
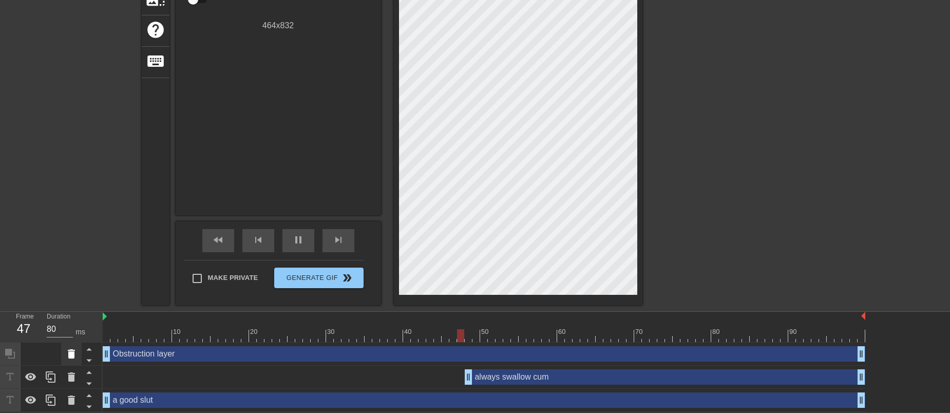
click at [71, 330] on icon at bounding box center [71, 353] width 7 height 9
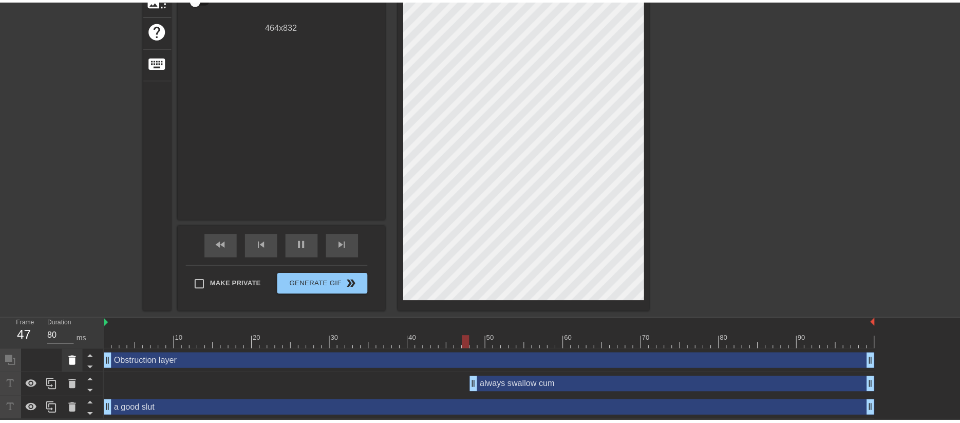
scroll to position [169, 0]
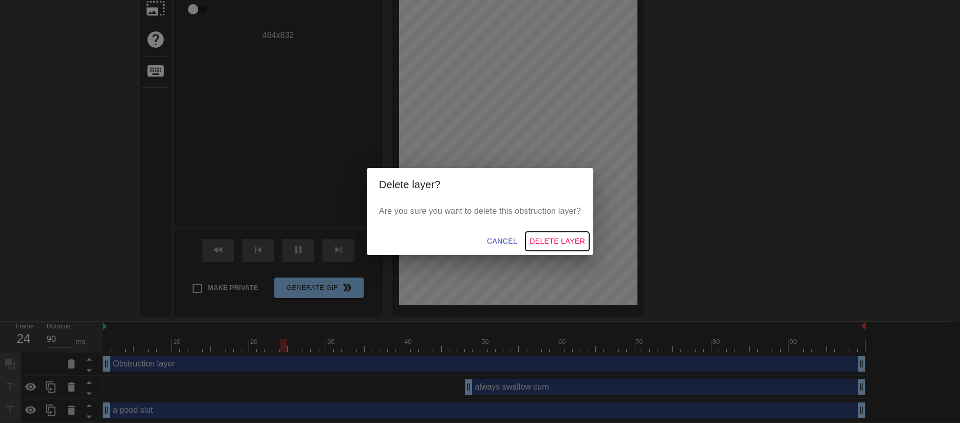
click at [559, 239] on span "Delete Layer" at bounding box center [556, 241] width 55 height 13
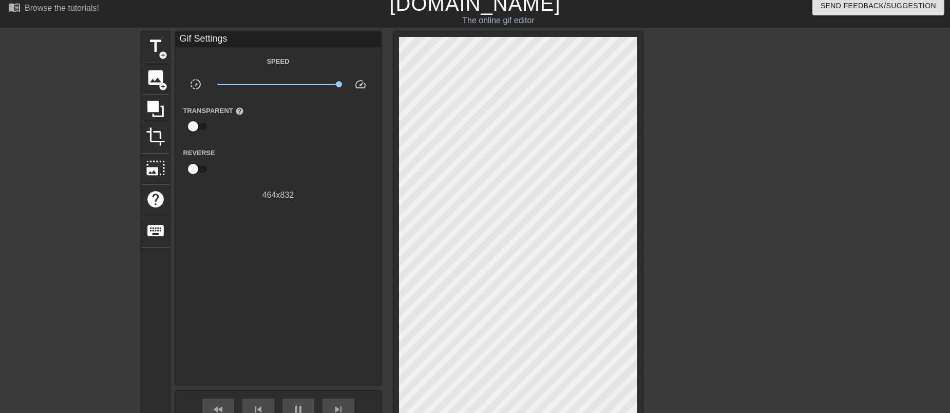
scroll to position [0, 0]
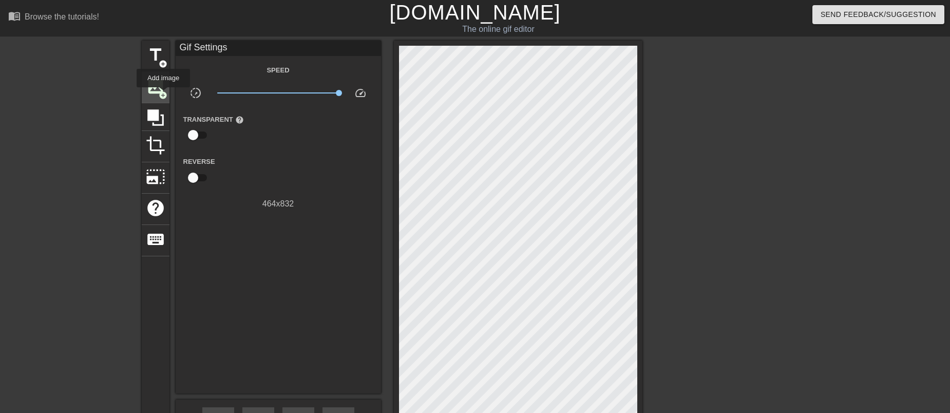
click at [163, 94] on span "add_circle" at bounding box center [163, 95] width 9 height 9
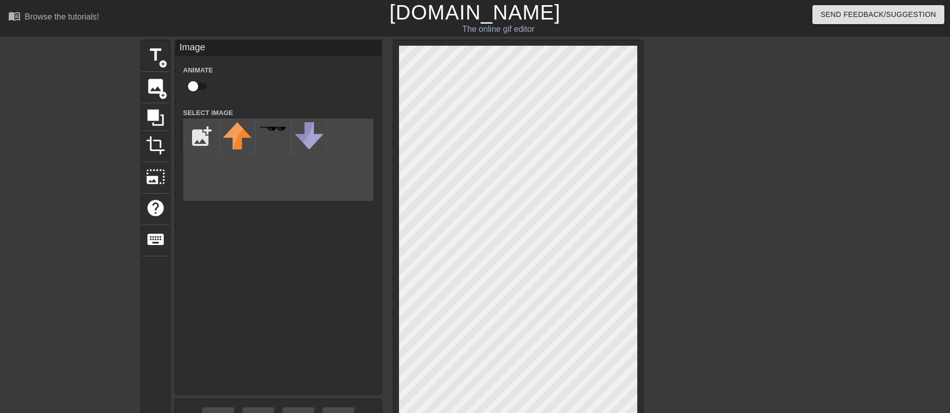
scroll to position [42, 0]
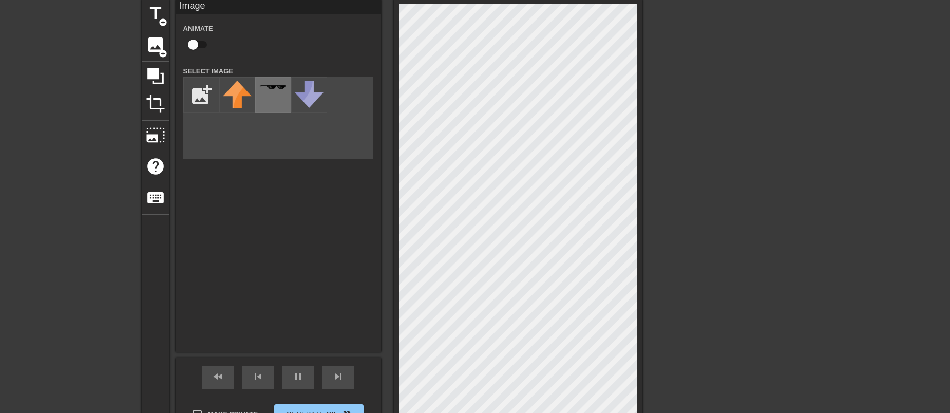
click at [278, 100] on div at bounding box center [273, 95] width 36 height 36
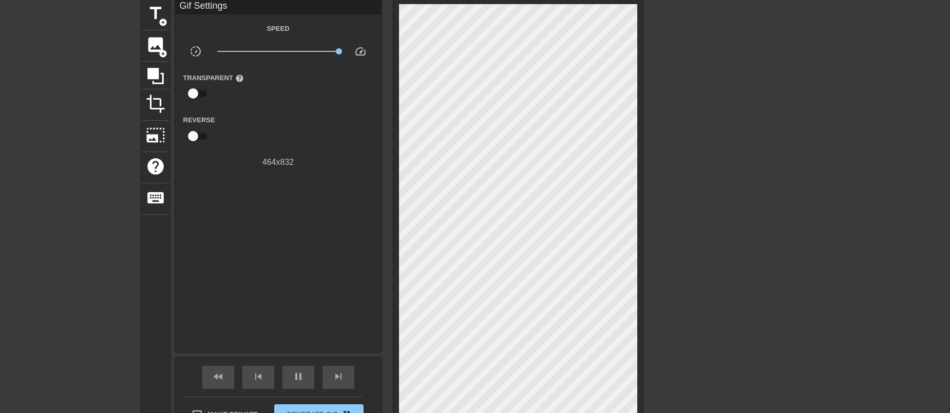
scroll to position [179, 0]
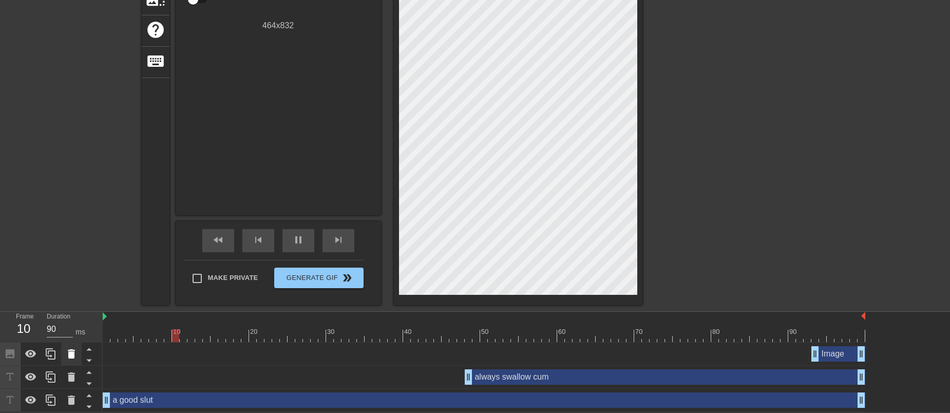
click at [69, 330] on icon at bounding box center [71, 353] width 7 height 9
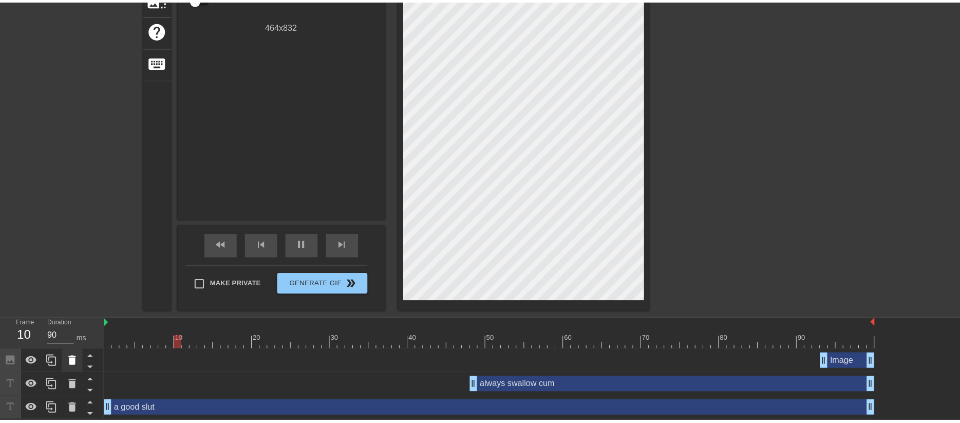
scroll to position [169, 0]
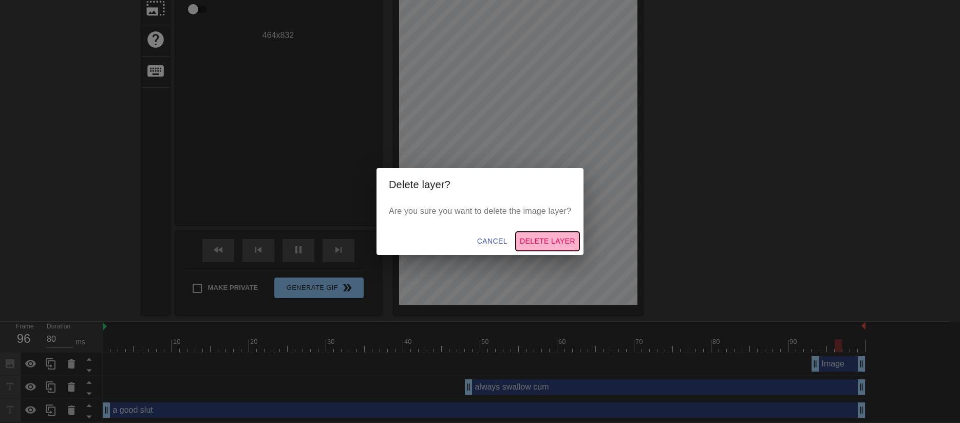
click at [540, 237] on span "Delete Layer" at bounding box center [547, 241] width 55 height 13
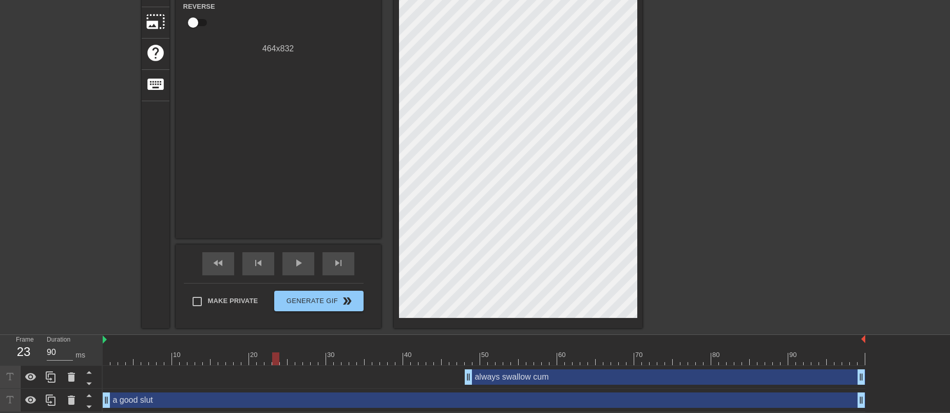
scroll to position [0, 0]
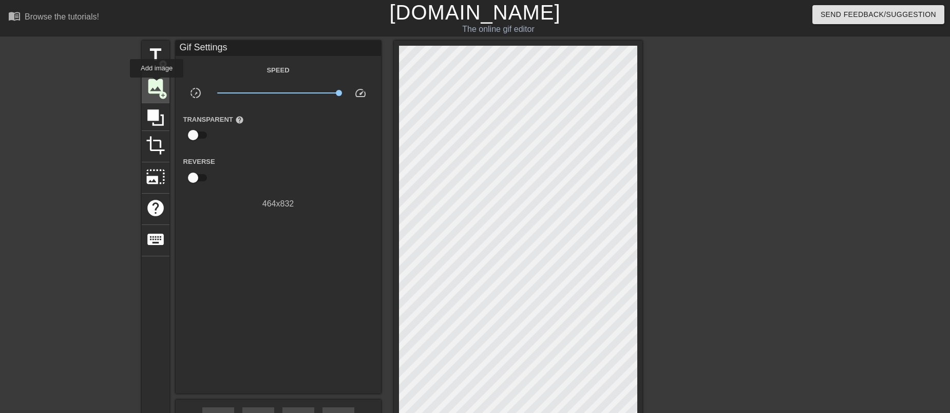
click at [157, 86] on span "image" at bounding box center [156, 86] width 20 height 20
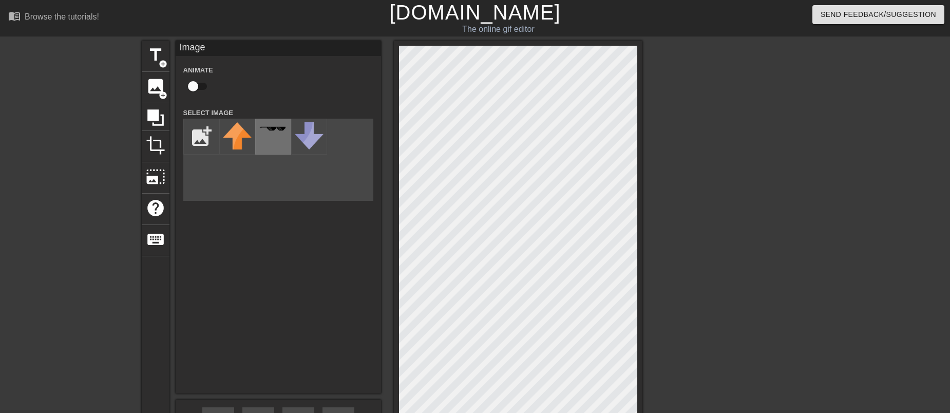
click at [272, 137] on div at bounding box center [273, 137] width 36 height 36
click at [667, 232] on div "title add_circle image add_circle crop photo_size_select_large help keyboard Im…" at bounding box center [475, 262] width 950 height 443
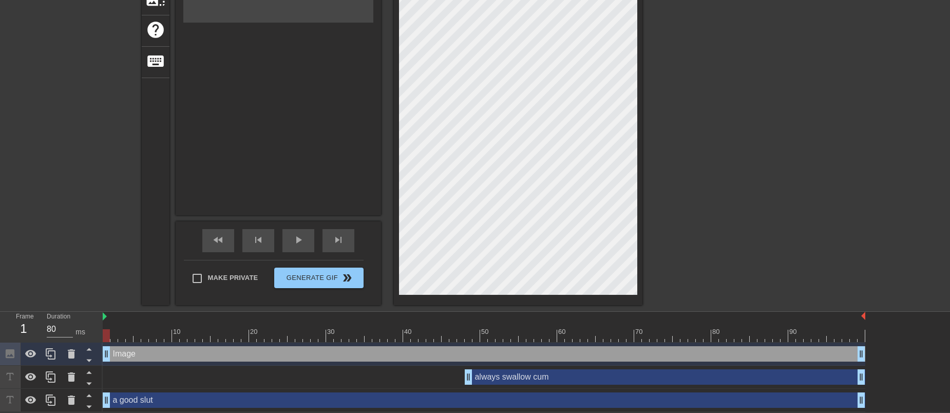
drag, startPoint x: 273, startPoint y: 352, endPoint x: 19, endPoint y: 367, distance: 254.6
click at [19, 330] on div "Frame 1 Duration 80 ms 10 20 30 40 50 60 70 80 90 Image drag_handle drag_handle…" at bounding box center [475, 362] width 950 height 100
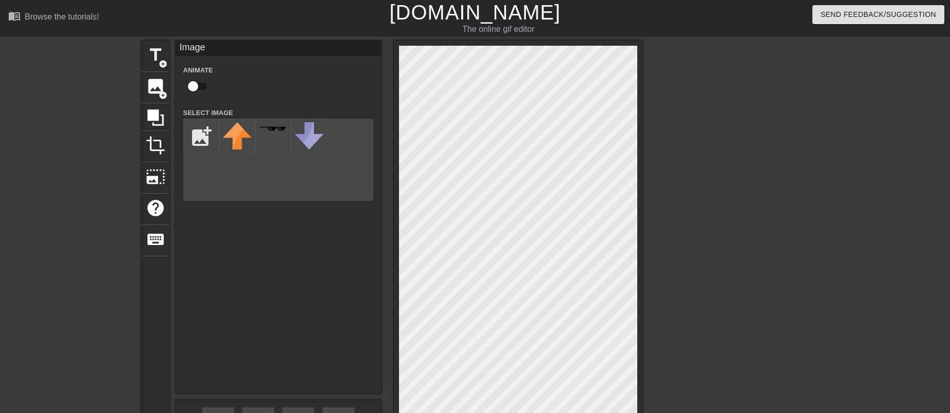
scroll to position [123, 0]
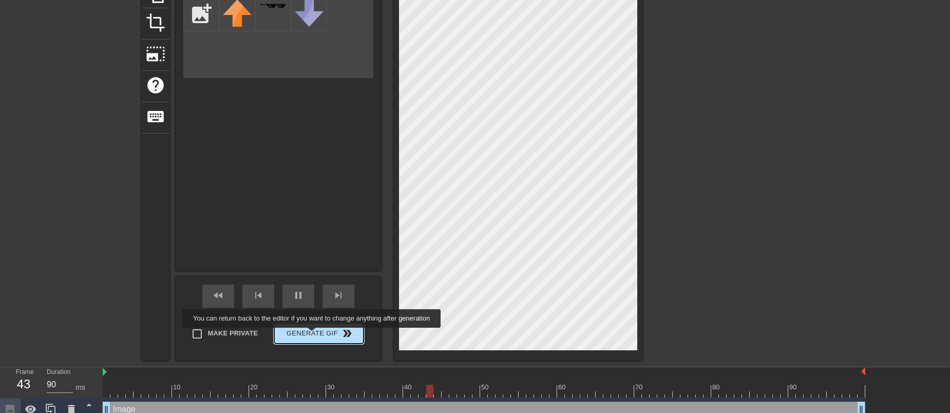
type input "80"
click at [313, 330] on span "Generate Gif double_arrow" at bounding box center [318, 333] width 81 height 12
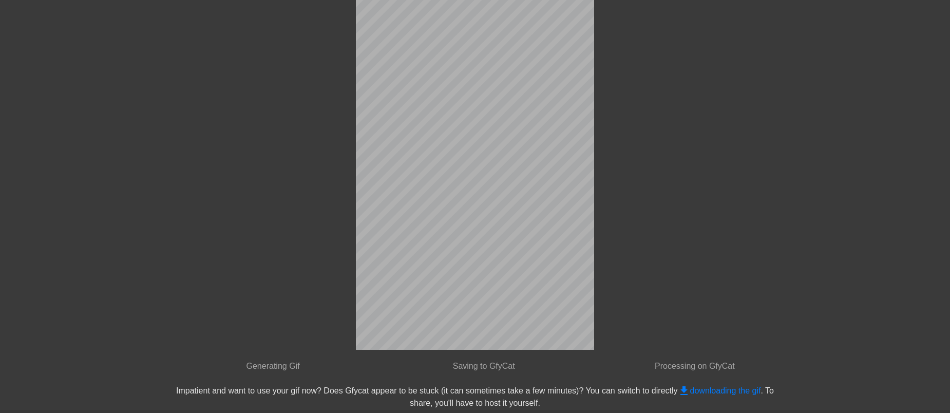
scroll to position [0, 0]
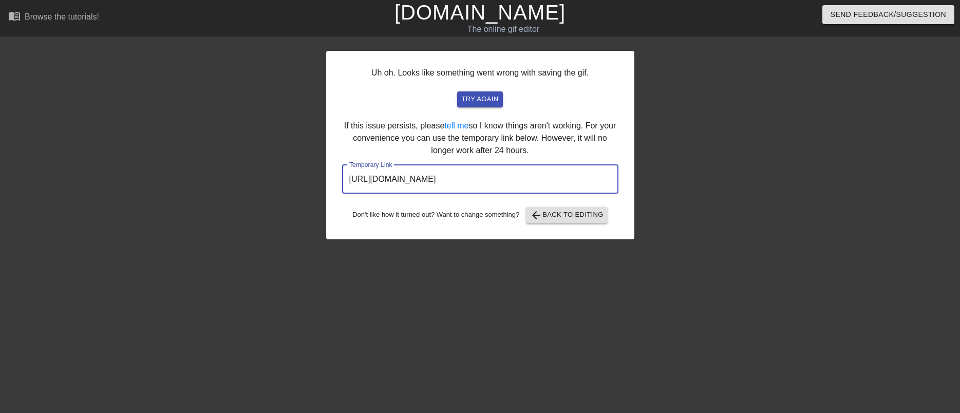
click at [478, 174] on input "https://www.gifntext.com/temp_generations/vVbKE9CU.gif" at bounding box center [480, 179] width 276 height 29
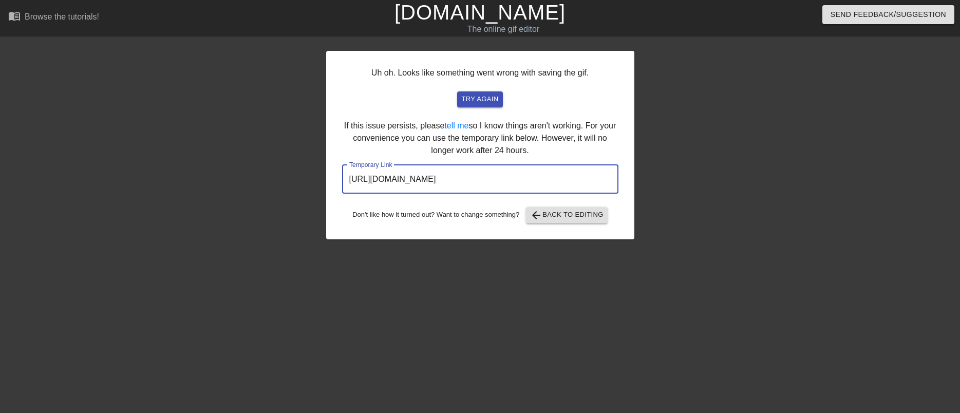
click at [478, 174] on input "https://www.gifntext.com/temp_generations/vVbKE9CU.gif" at bounding box center [480, 179] width 276 height 29
click at [474, 100] on span "try again" at bounding box center [479, 99] width 37 height 12
click at [578, 220] on span "arrow_back Back to Editing" at bounding box center [566, 215] width 73 height 12
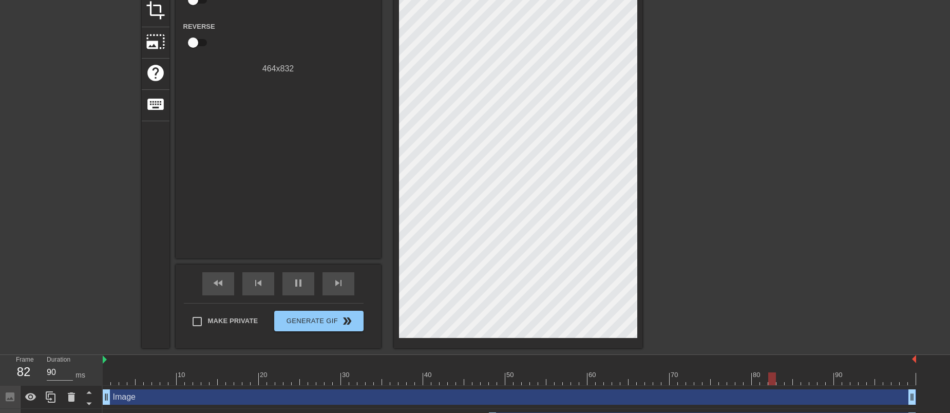
scroll to position [159, 0]
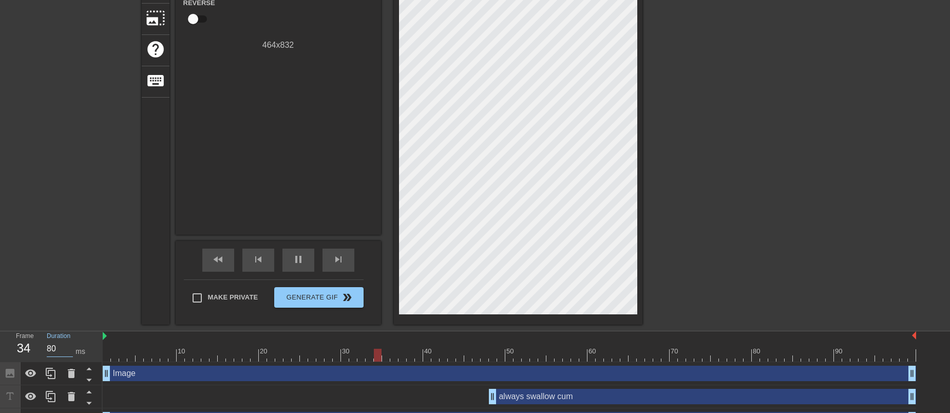
click at [68, 330] on input "80" at bounding box center [60, 348] width 26 height 16
click at [68, 330] on input "90" at bounding box center [60, 348] width 26 height 16
click at [80, 330] on div "ms" at bounding box center [80, 351] width 10 height 11
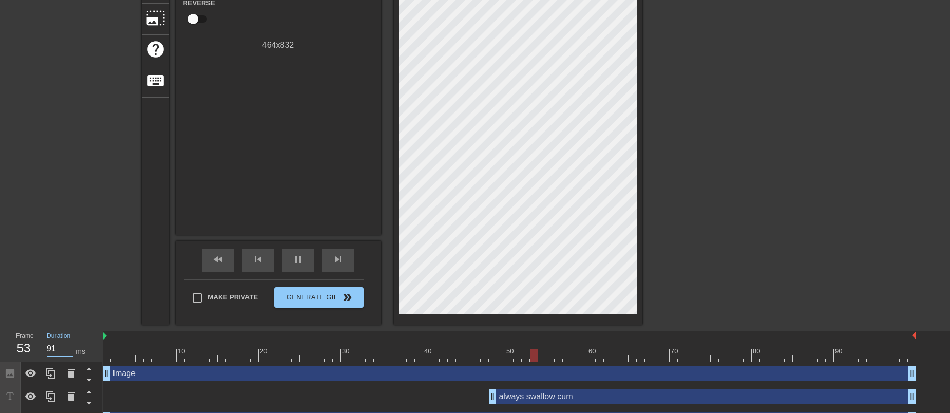
click at [51, 330] on input "91" at bounding box center [60, 348] width 26 height 16
click at [51, 330] on input "90" at bounding box center [60, 348] width 26 height 16
click at [63, 330] on input "80" at bounding box center [60, 348] width 26 height 16
click at [23, 330] on div "96" at bounding box center [23, 348] width 15 height 18
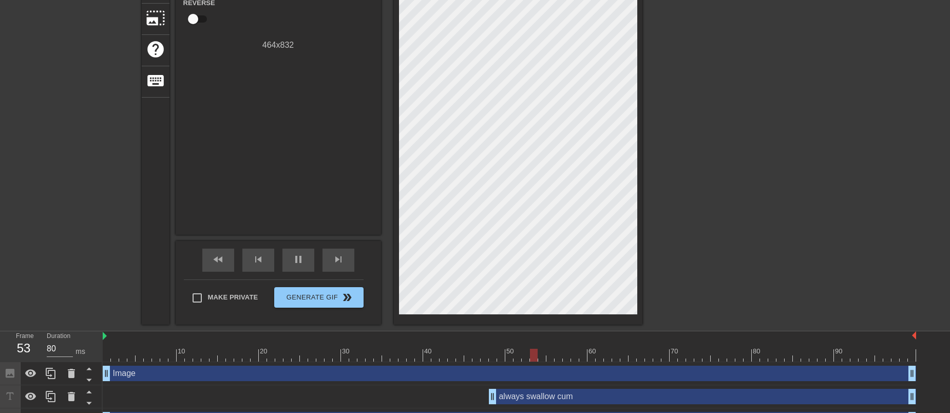
scroll to position [0, 0]
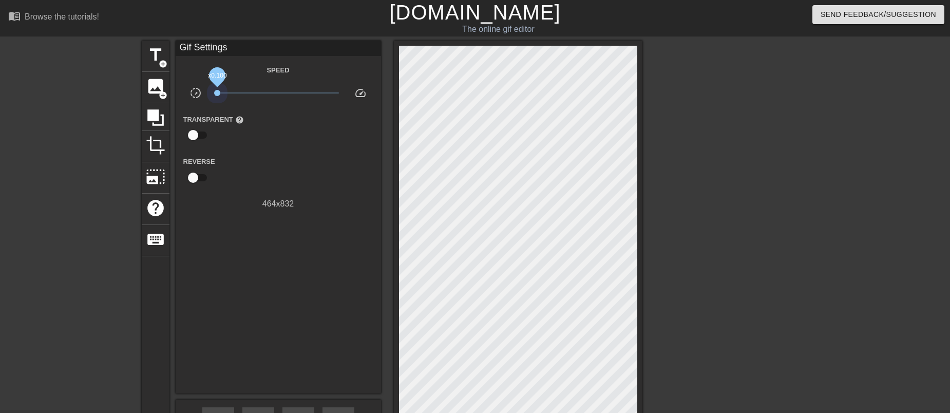
drag, startPoint x: 296, startPoint y: 96, endPoint x: 195, endPoint y: 104, distance: 100.9
click at [195, 104] on div "Speed slow_motion_video x0.100 speed Transparent help Reverse 464 x 832" at bounding box center [278, 137] width 190 height 146
click at [272, 99] on span "x0.804" at bounding box center [278, 93] width 122 height 12
drag, startPoint x: 273, startPoint y: 91, endPoint x: 280, endPoint y: 94, distance: 7.6
click at [280, 94] on span "x1.04" at bounding box center [279, 93] width 6 height 6
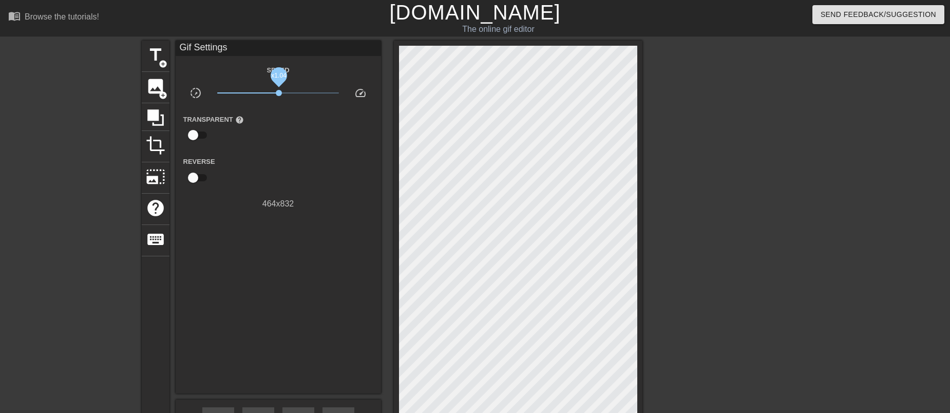
drag, startPoint x: 274, startPoint y: 93, endPoint x: 281, endPoint y: 94, distance: 6.8
click at [281, 94] on span "x1.04" at bounding box center [278, 93] width 122 height 12
type input "90"
click at [193, 179] on input "checkbox" at bounding box center [193, 178] width 59 height 20
checkbox input "true"
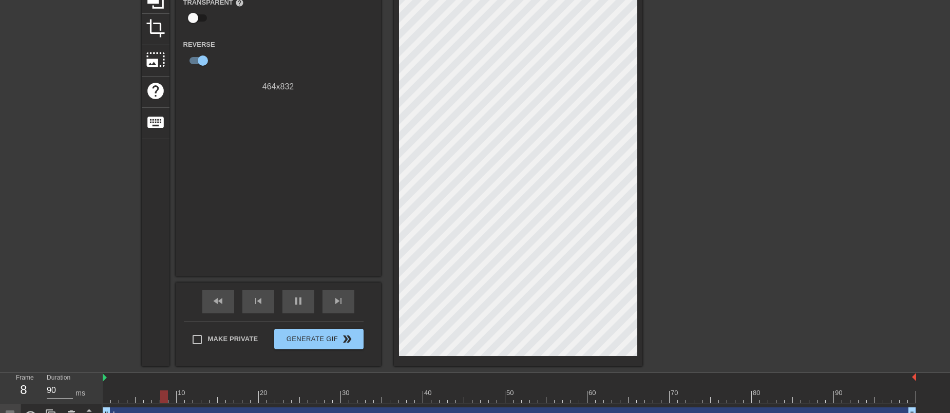
scroll to position [179, 0]
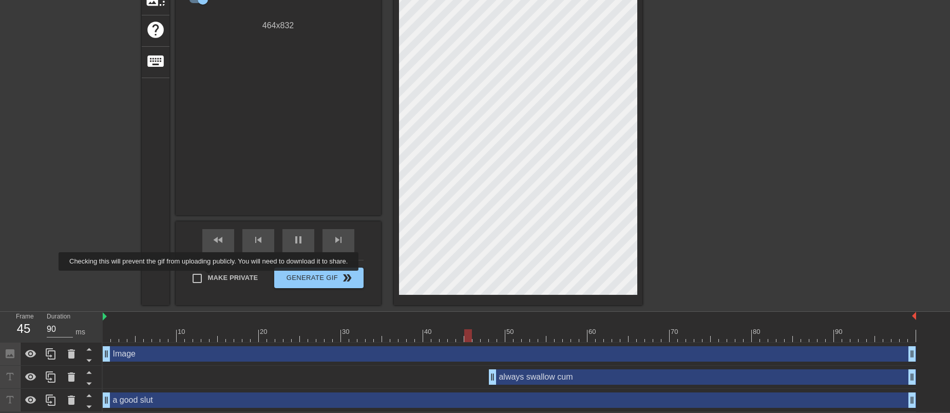
type input "80"
click at [208, 278] on span "Make Private" at bounding box center [233, 278] width 50 height 10
click at [208, 278] on input "Make Private" at bounding box center [197, 278] width 22 height 22
checkbox input "true"
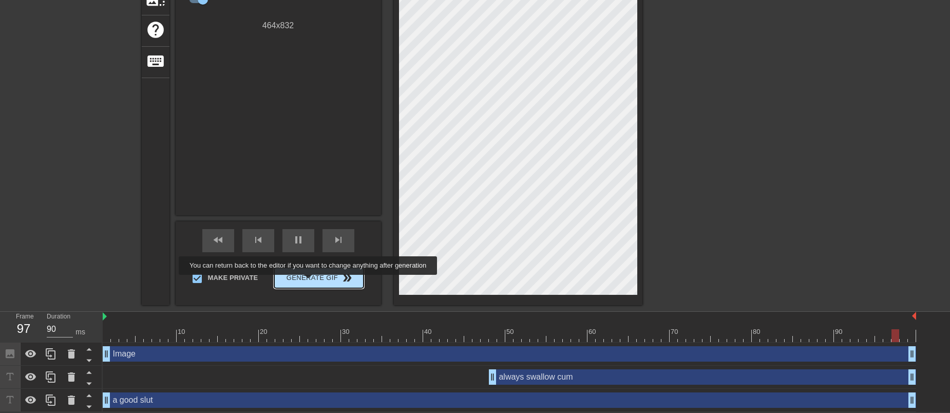
type input "80"
click at [309, 282] on span "Generate Gif double_arrow" at bounding box center [318, 278] width 81 height 12
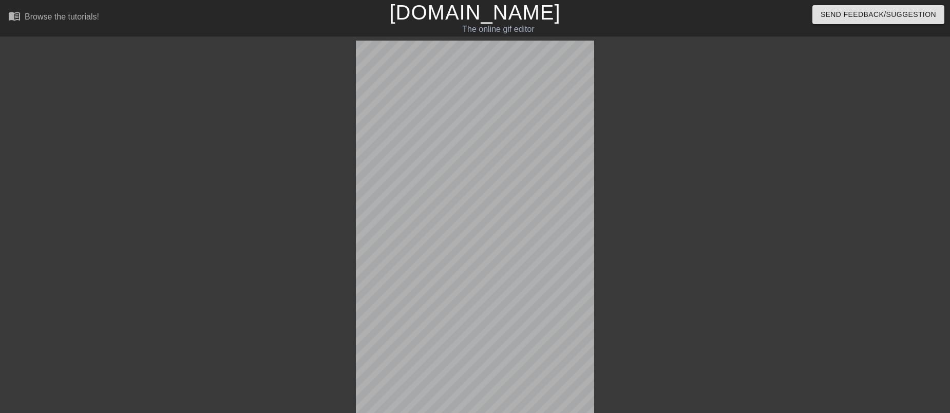
scroll to position [141, 0]
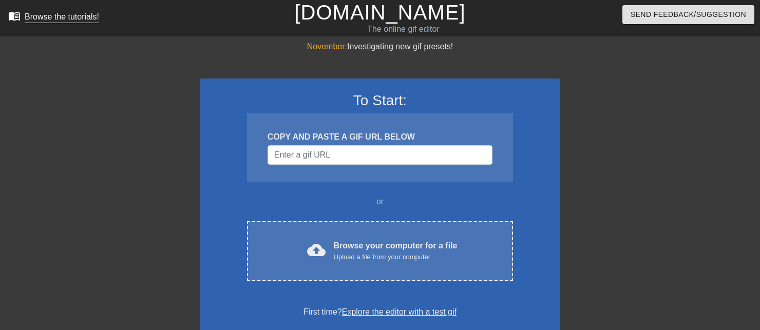
click at [90, 20] on div "Browse the tutorials!" at bounding box center [62, 16] width 74 height 9
click at [388, 12] on link "[DOMAIN_NAME]" at bounding box center [379, 12] width 171 height 23
click at [29, 16] on div "Browse the tutorials!" at bounding box center [62, 16] width 74 height 9
